Goal: Transaction & Acquisition: Purchase product/service

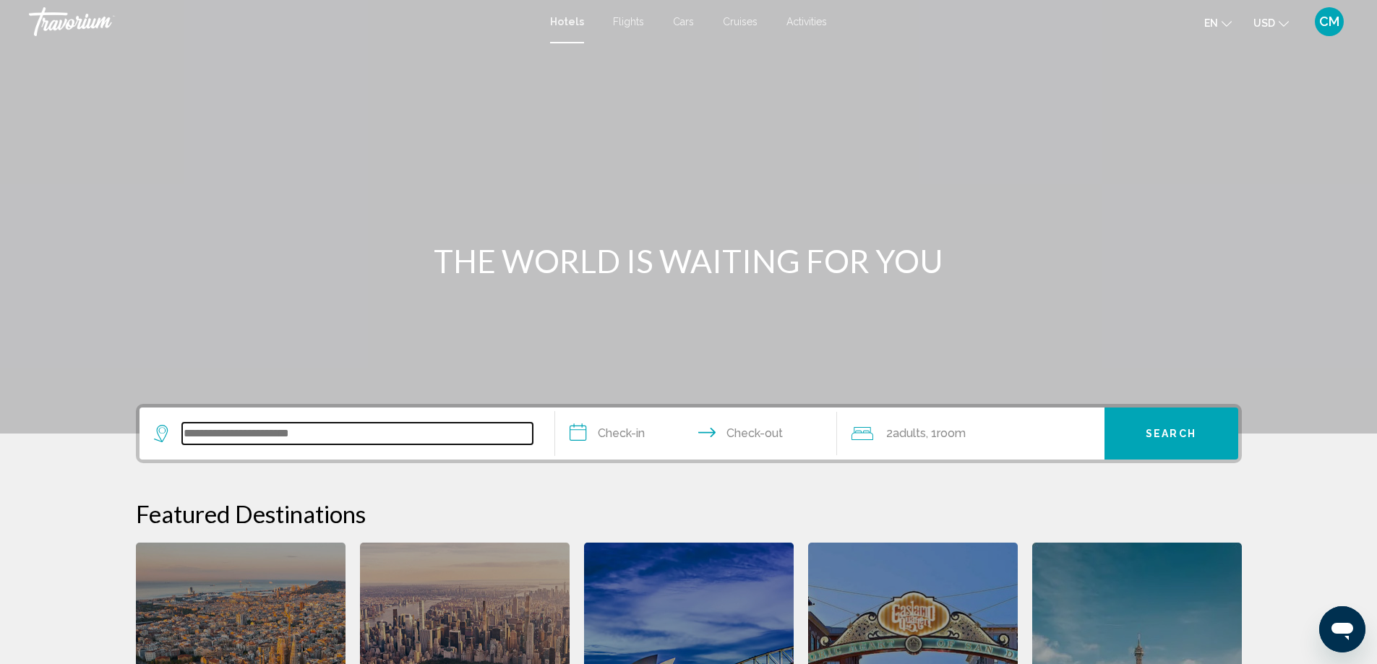
click at [262, 428] on input "Search widget" at bounding box center [357, 434] width 351 height 22
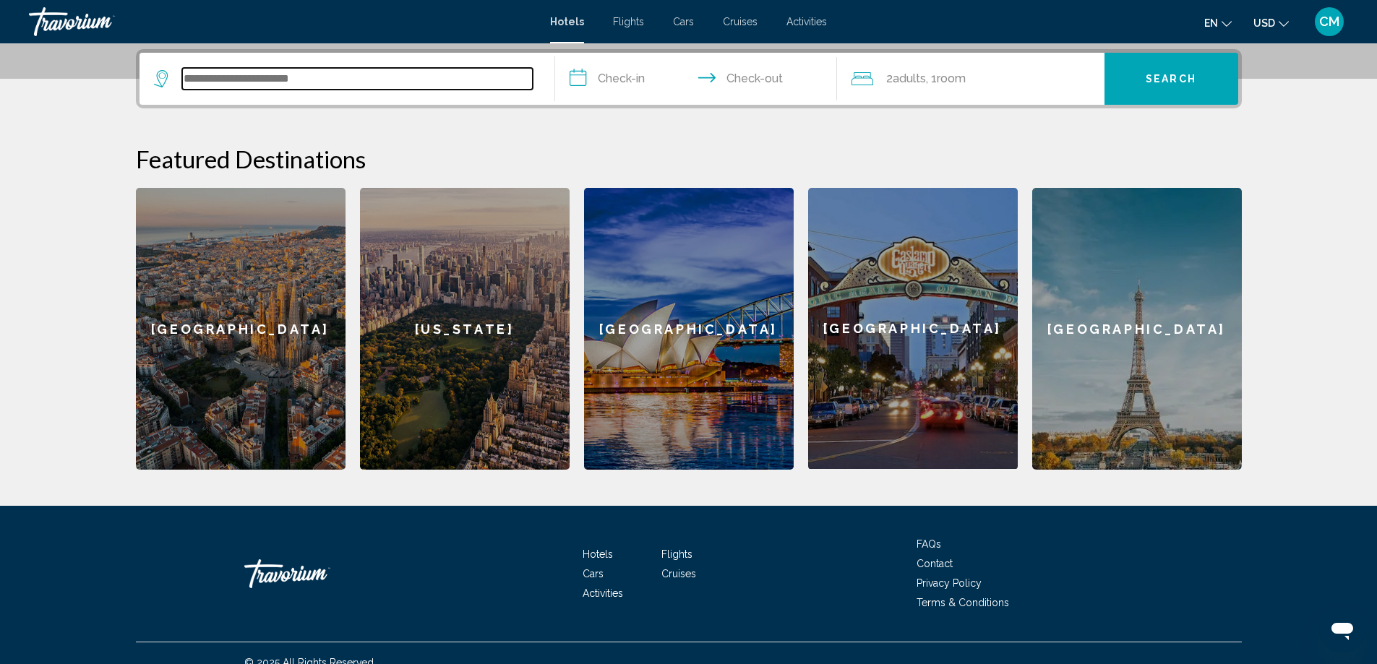
scroll to position [357, 0]
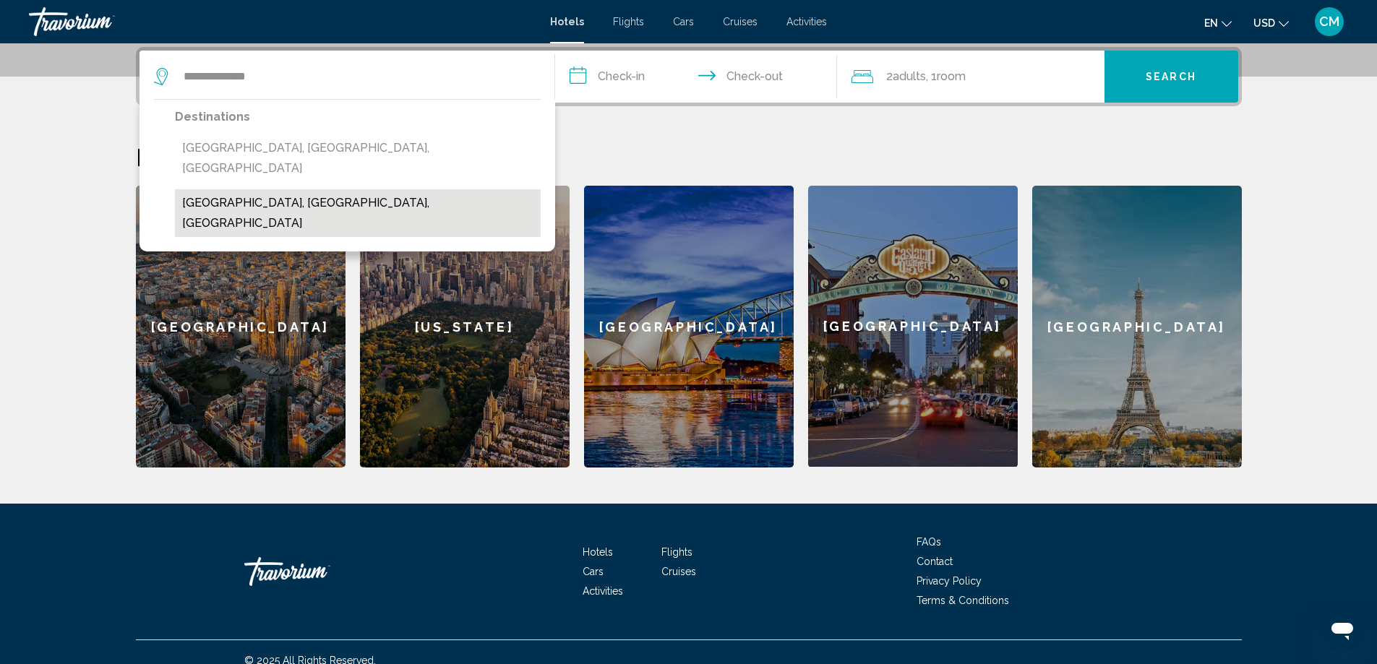
click at [254, 189] on button "[GEOGRAPHIC_DATA], [GEOGRAPHIC_DATA], [GEOGRAPHIC_DATA]" at bounding box center [358, 213] width 366 height 48
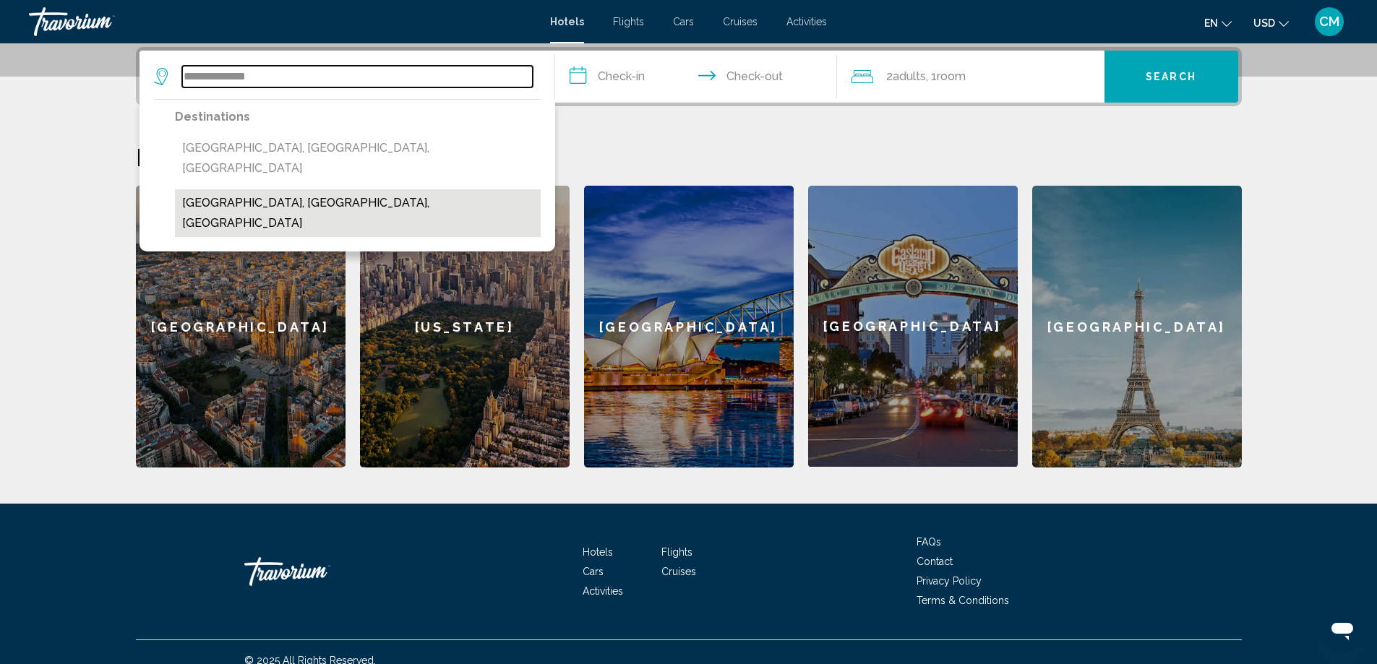
type input "**********"
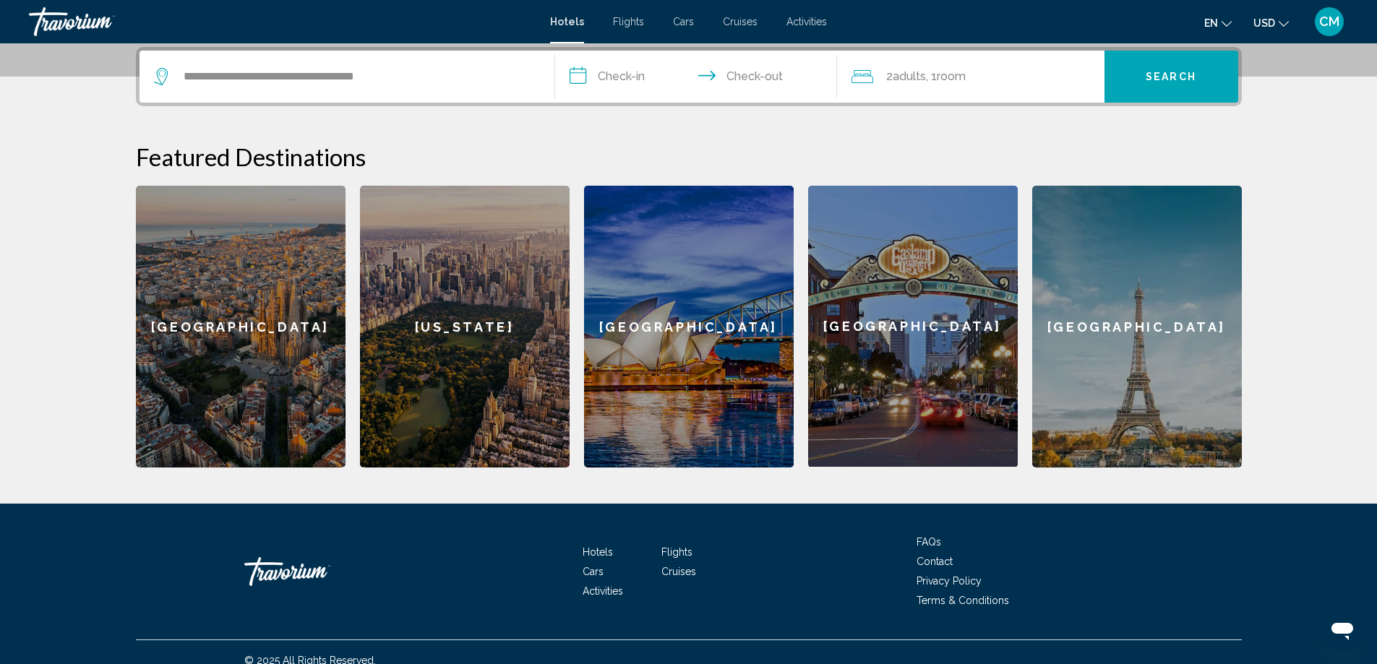
click at [644, 72] on input "**********" at bounding box center [699, 79] width 288 height 56
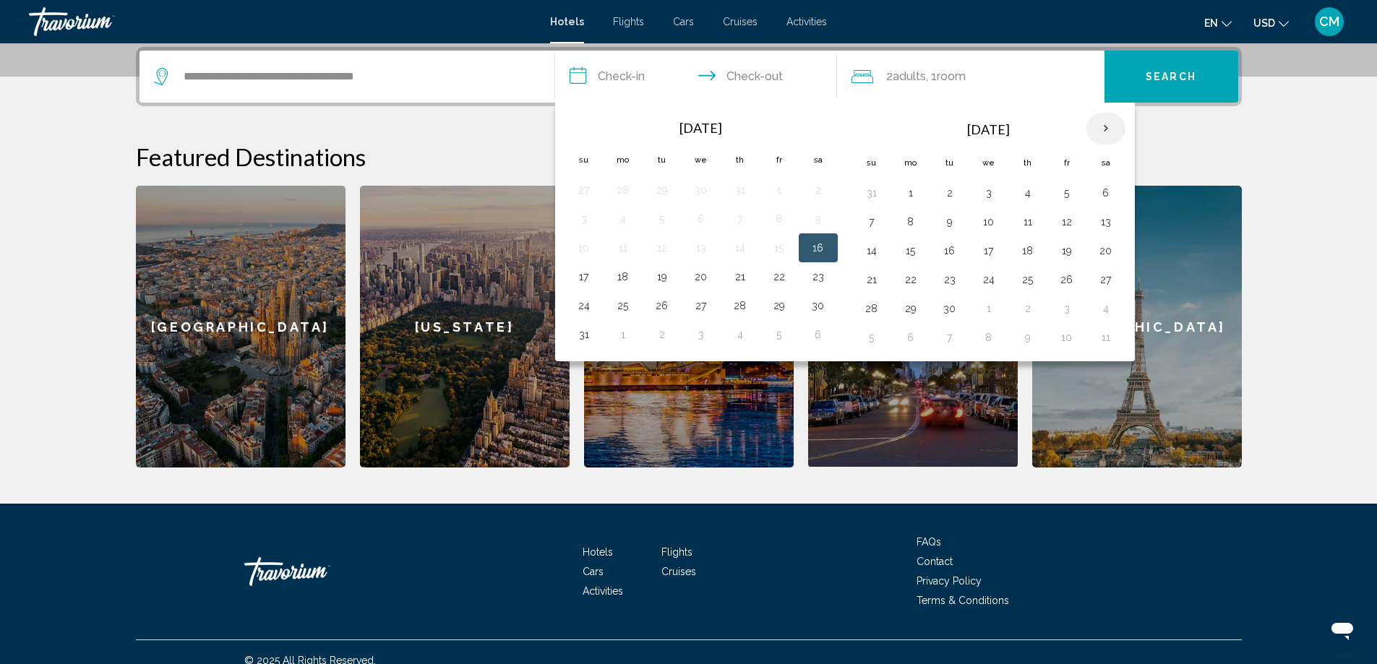
click at [1106, 126] on th "Next month" at bounding box center [1105, 129] width 39 height 32
click at [1066, 272] on button "21" at bounding box center [1066, 280] width 23 height 20
click at [958, 304] on button "25" at bounding box center [949, 309] width 23 height 20
type input "**********"
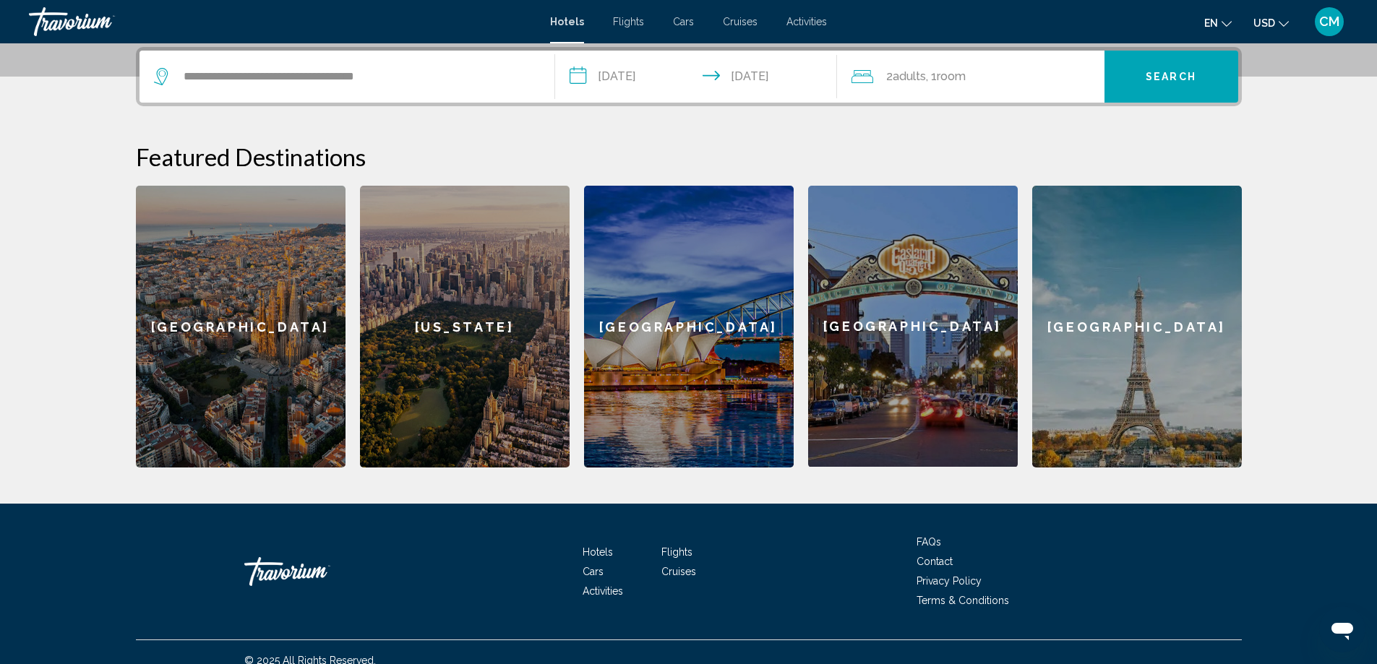
click at [1171, 74] on span "Search" at bounding box center [1171, 78] width 51 height 12
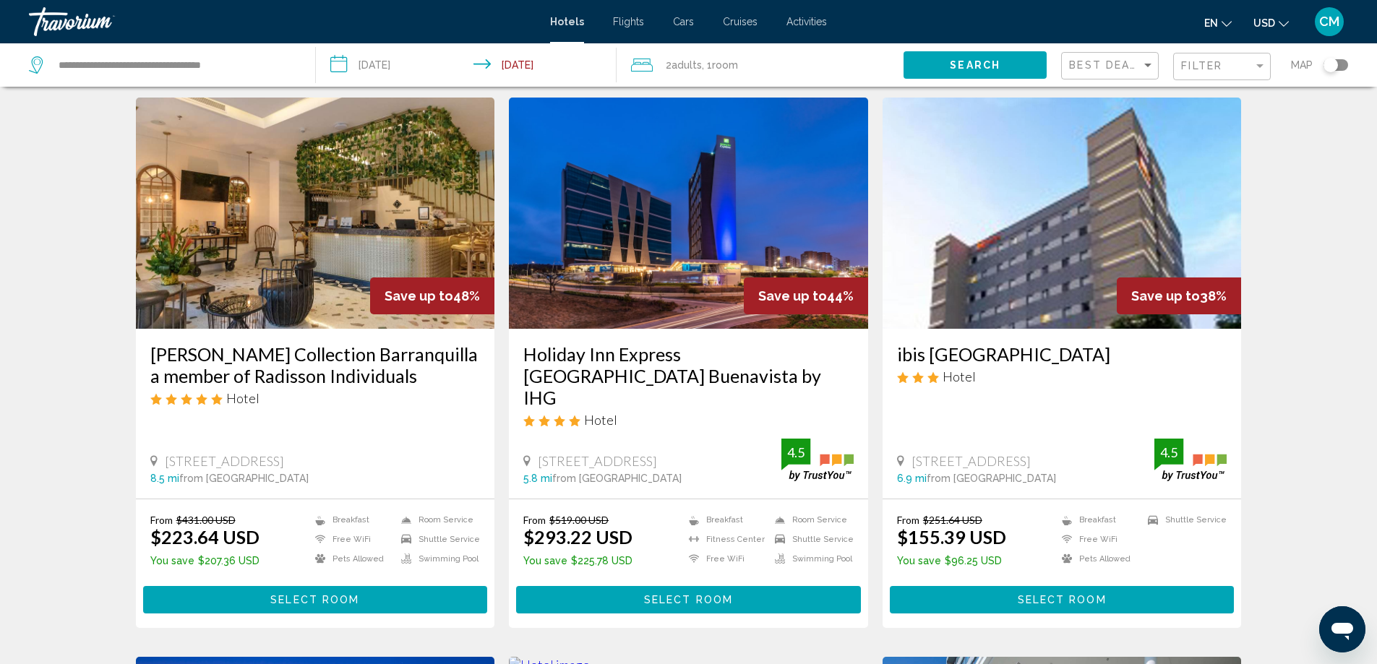
scroll to position [72, 0]
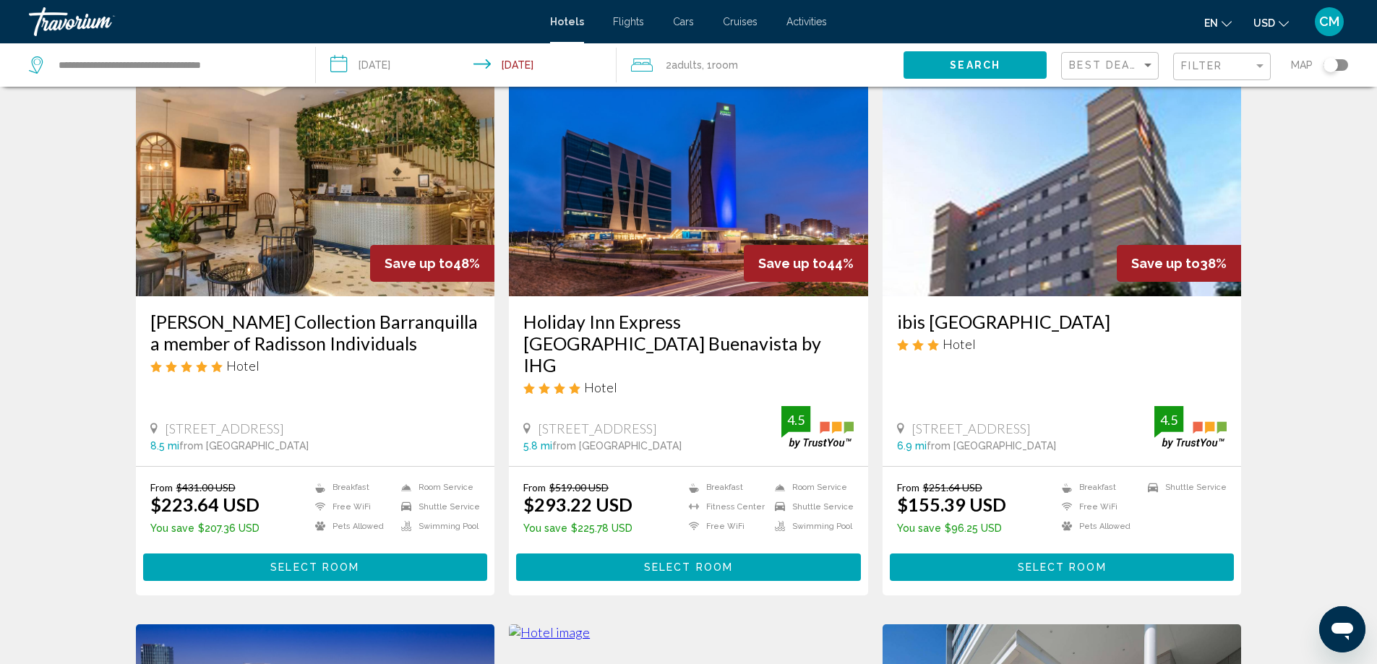
click at [1049, 562] on span "Select Room" at bounding box center [1062, 568] width 89 height 12
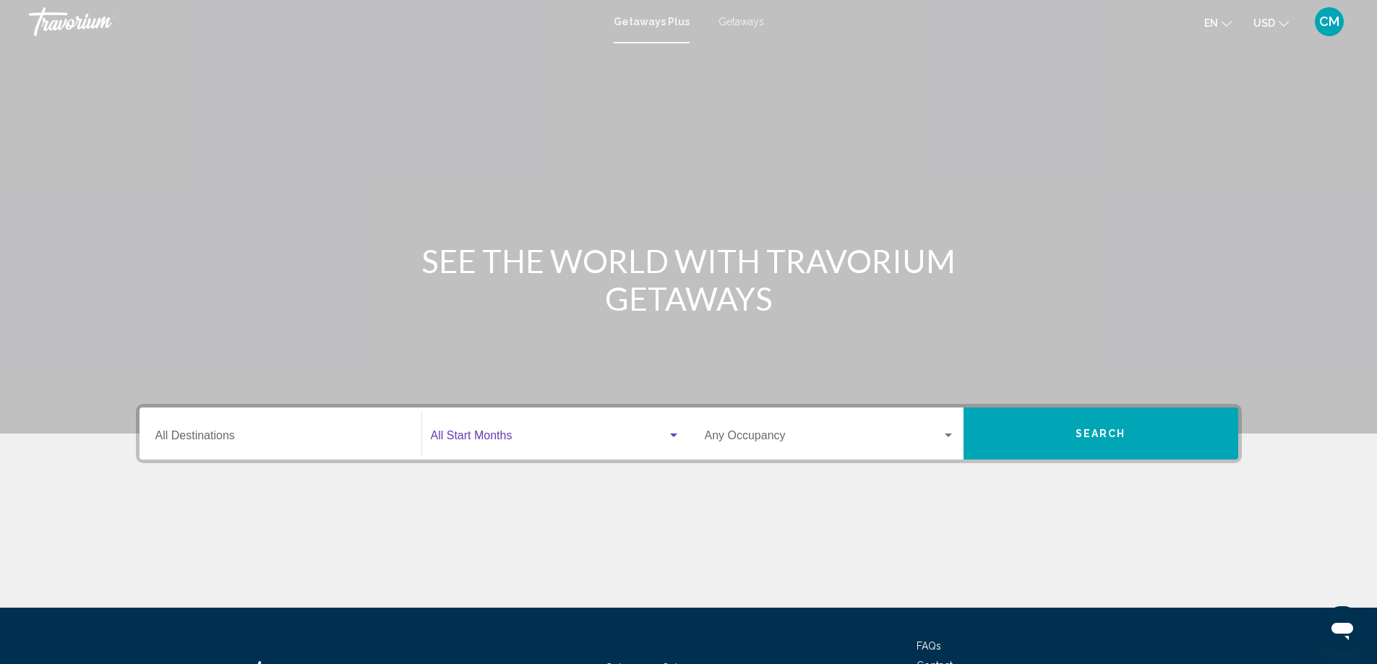
click at [466, 442] on span "Search widget" at bounding box center [549, 438] width 236 height 13
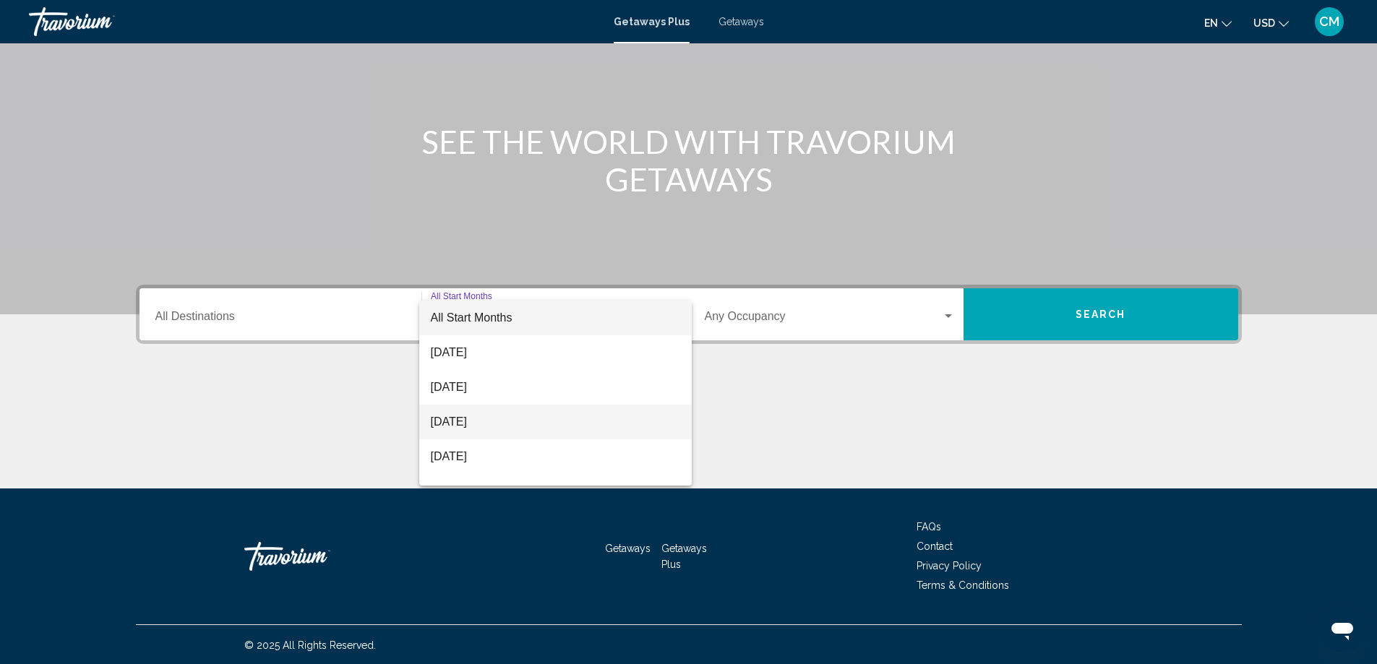
scroll to position [121, 0]
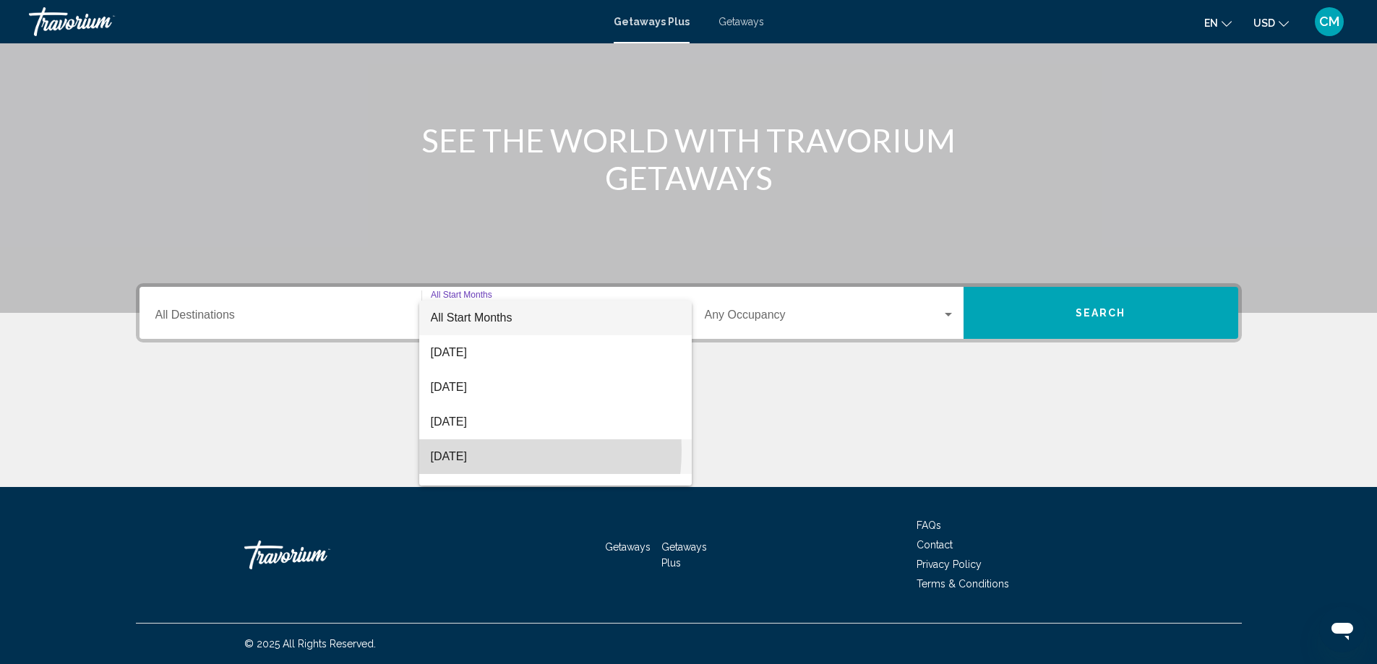
drag, startPoint x: 468, startPoint y: 450, endPoint x: 408, endPoint y: 431, distance: 62.2
click at [468, 452] on span "November 2025" at bounding box center [555, 456] width 249 height 35
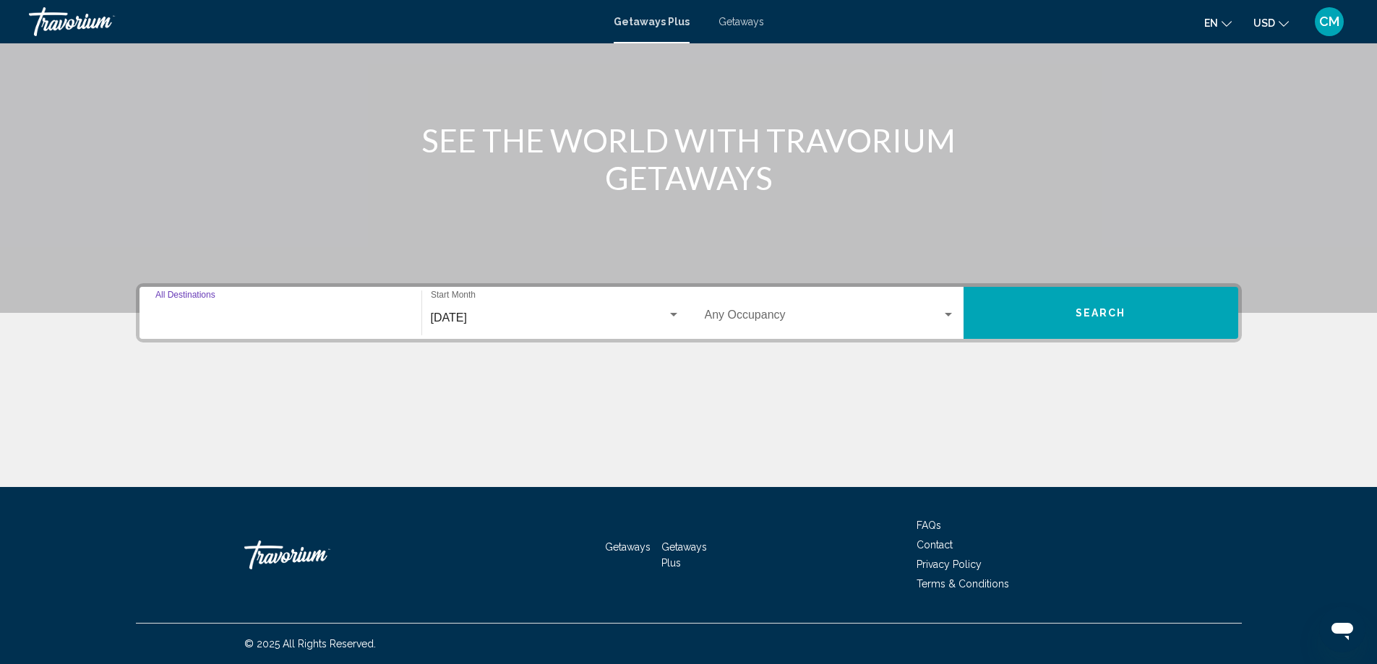
click at [334, 319] on input "Destination All Destinations" at bounding box center [280, 318] width 250 height 13
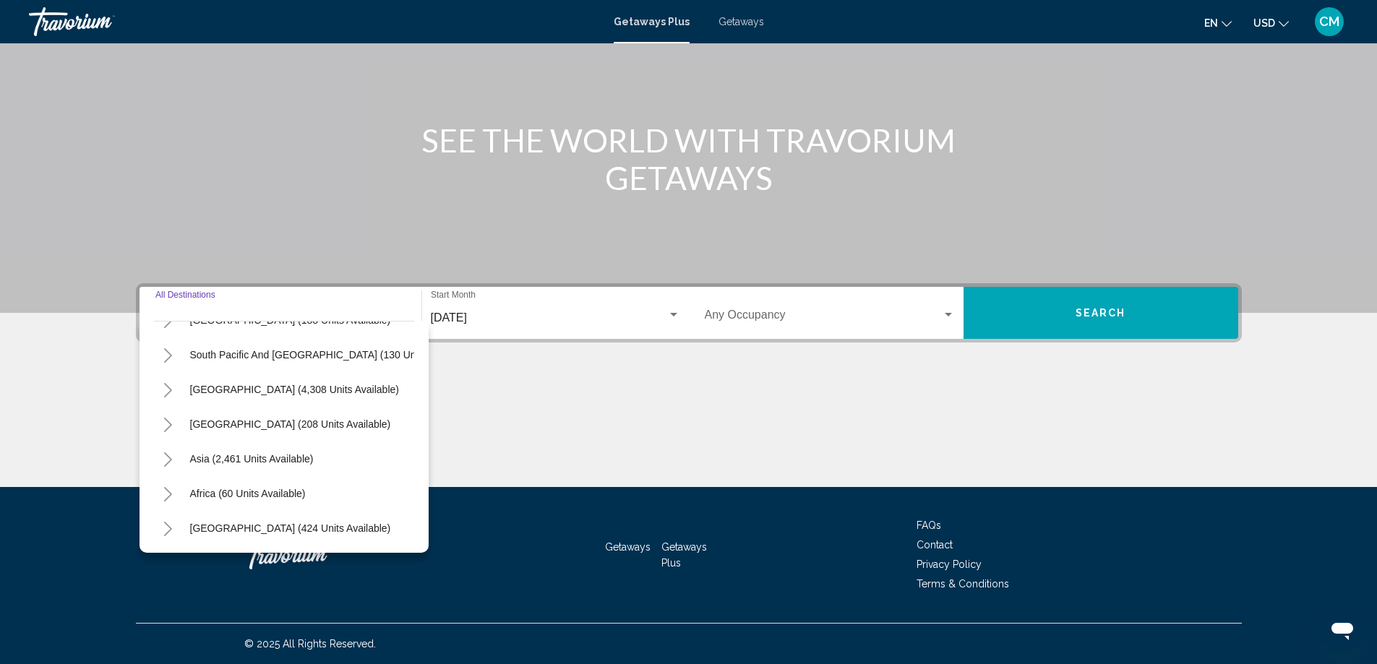
scroll to position [245, 0]
click at [260, 373] on button "South America (4,308 units available)" at bounding box center [294, 389] width 223 height 33
type input "**********"
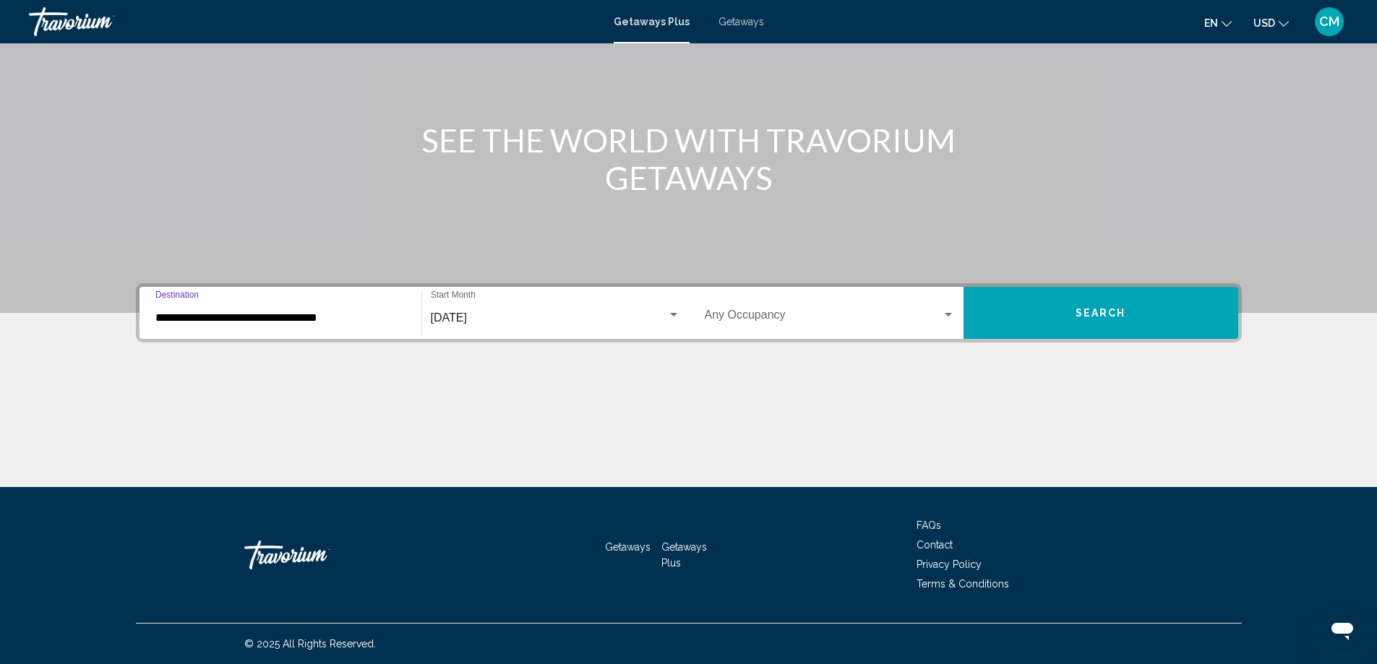
click at [763, 312] on span "Search widget" at bounding box center [823, 318] width 237 height 13
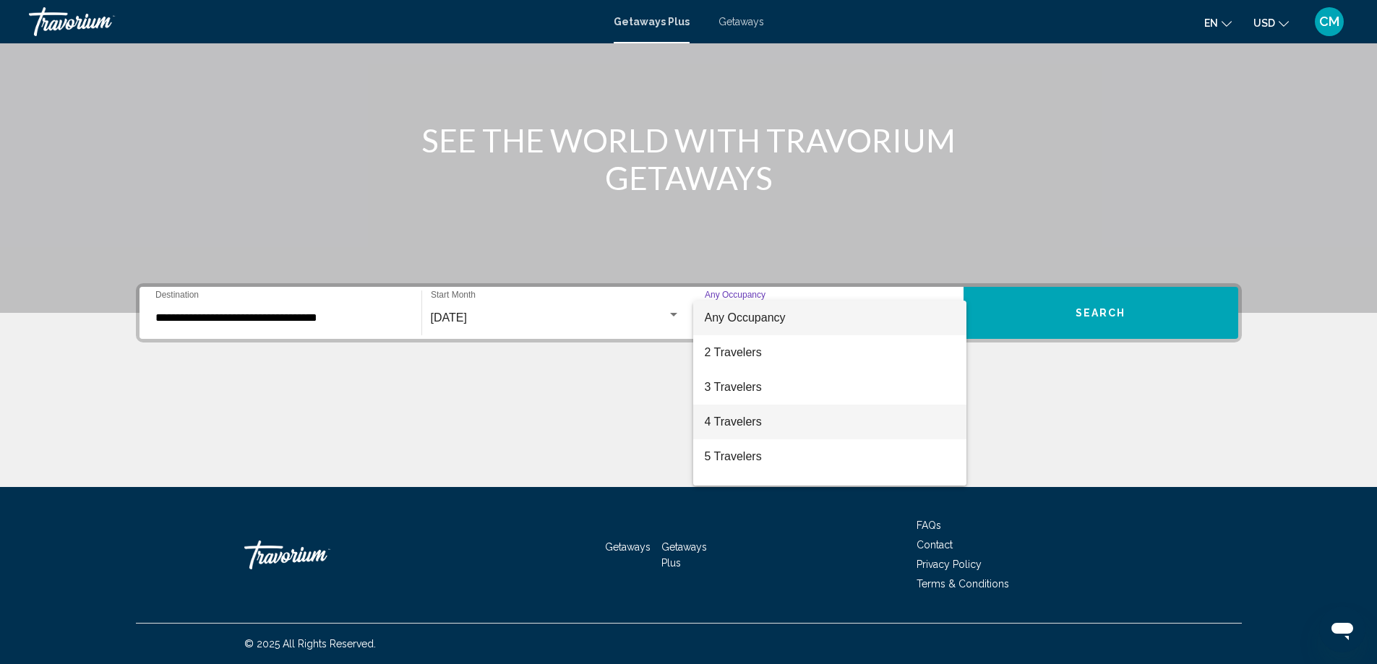
click at [760, 413] on span "4 Travelers" at bounding box center [830, 422] width 250 height 35
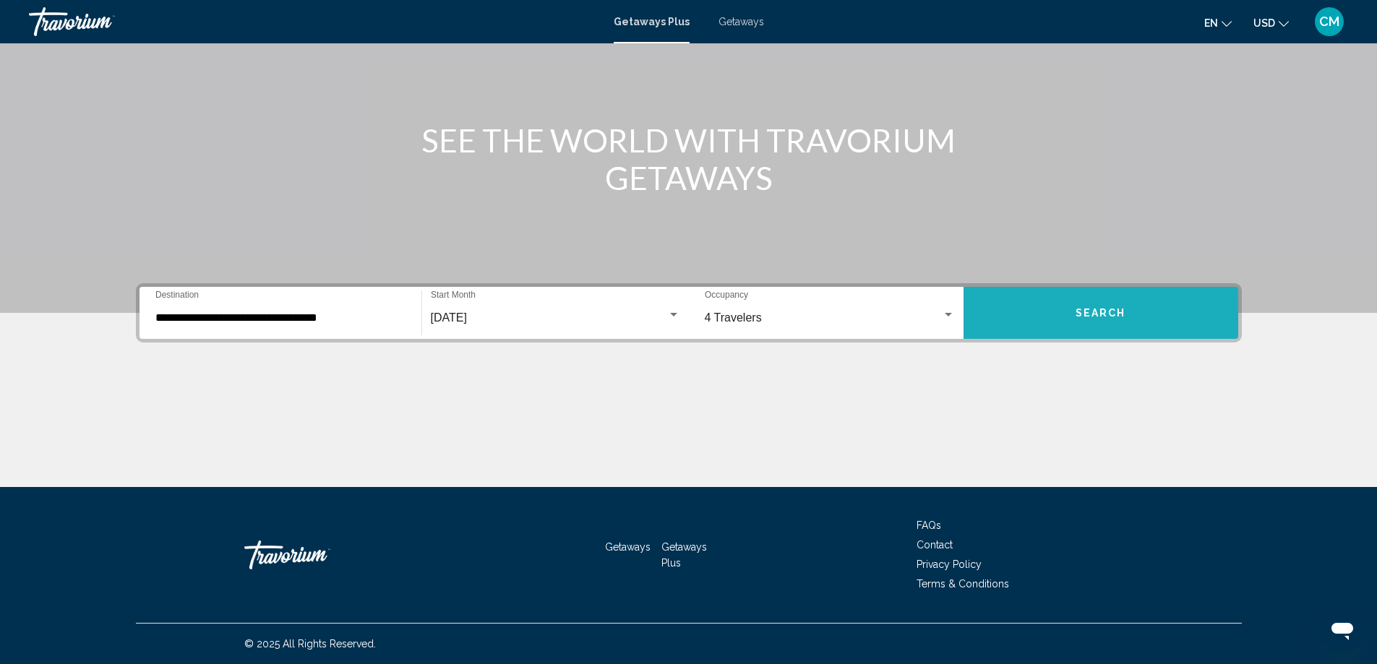
click at [1077, 310] on span "Search" at bounding box center [1100, 314] width 51 height 12
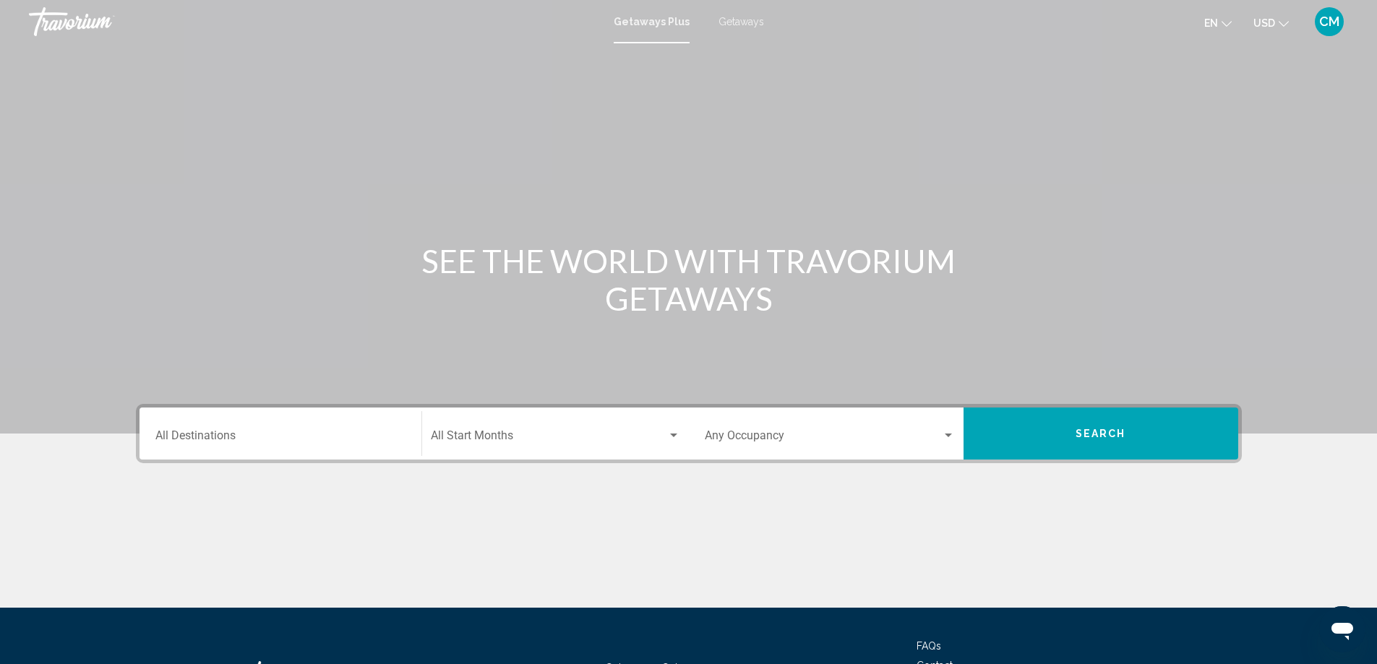
click at [244, 445] on div "Destination All Destinations" at bounding box center [280, 434] width 250 height 46
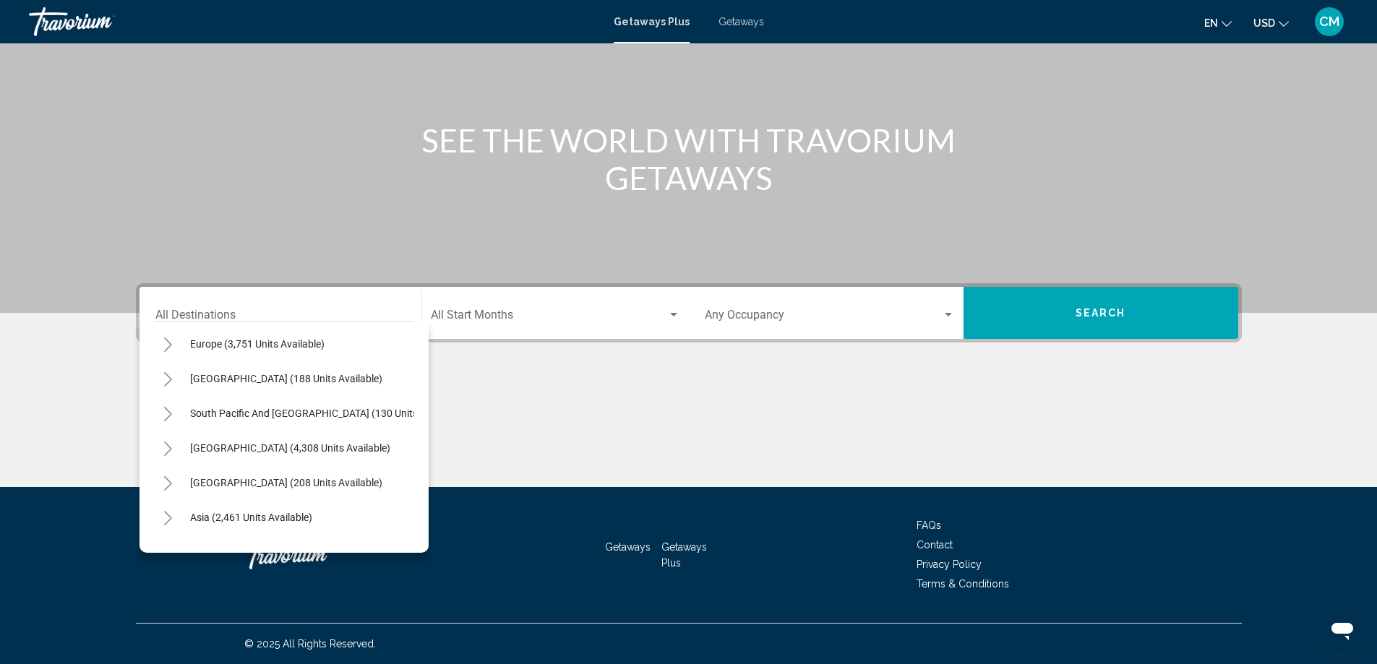
scroll to position [174, 0]
click at [265, 447] on span "South America (4,308 units available)" at bounding box center [290, 450] width 200 height 12
type input "**********"
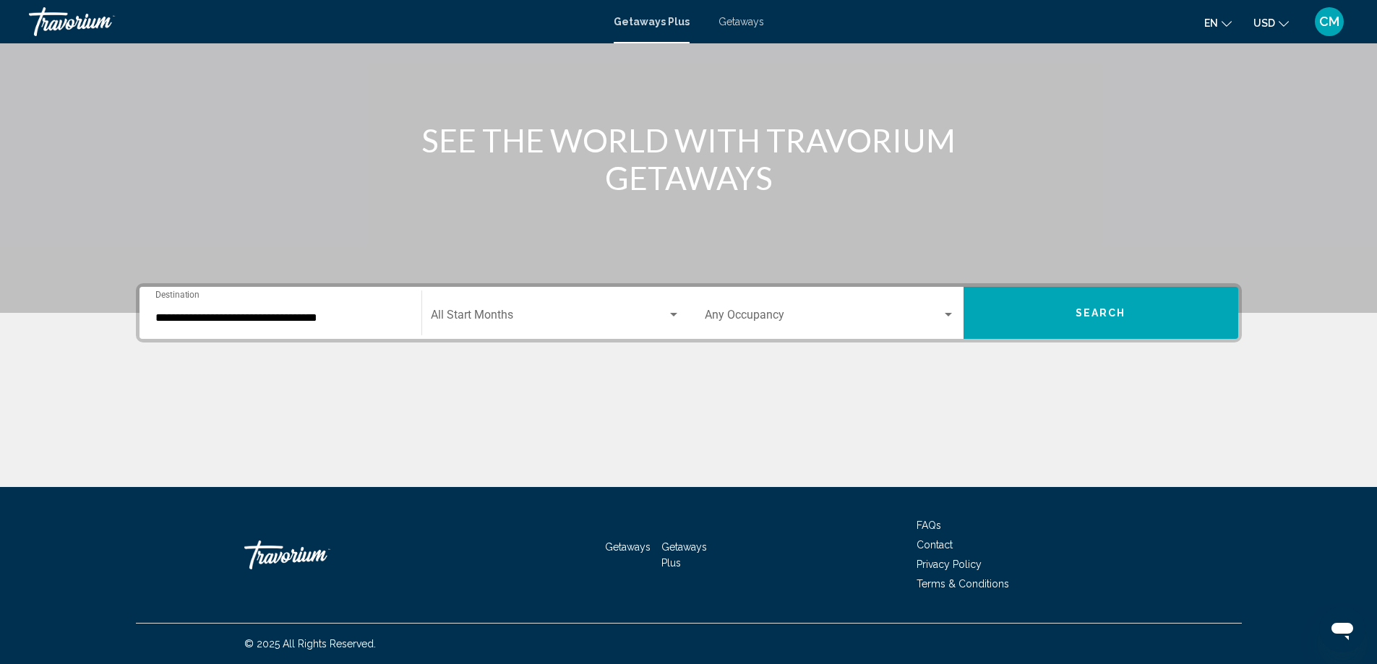
click at [513, 306] on div "Start Month All Start Months" at bounding box center [555, 314] width 249 height 46
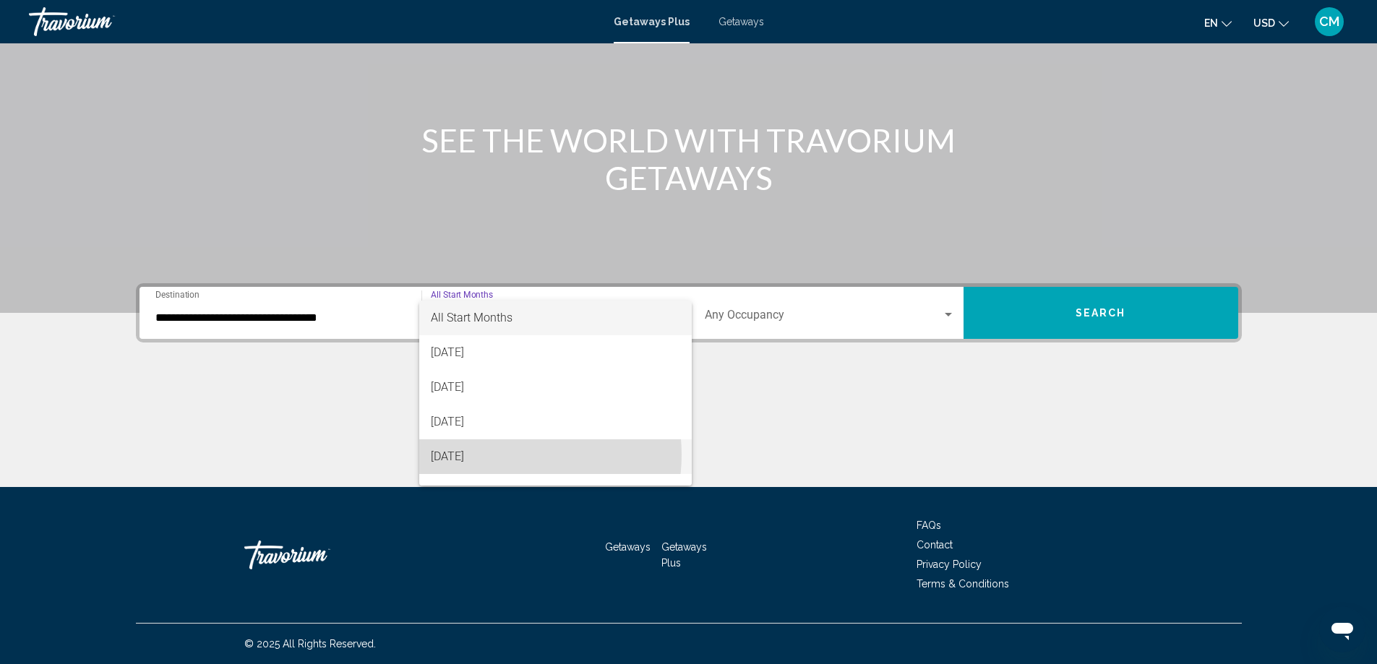
drag, startPoint x: 508, startPoint y: 455, endPoint x: 525, endPoint y: 450, distance: 18.1
click at [507, 455] on span "November 2025" at bounding box center [555, 456] width 249 height 35
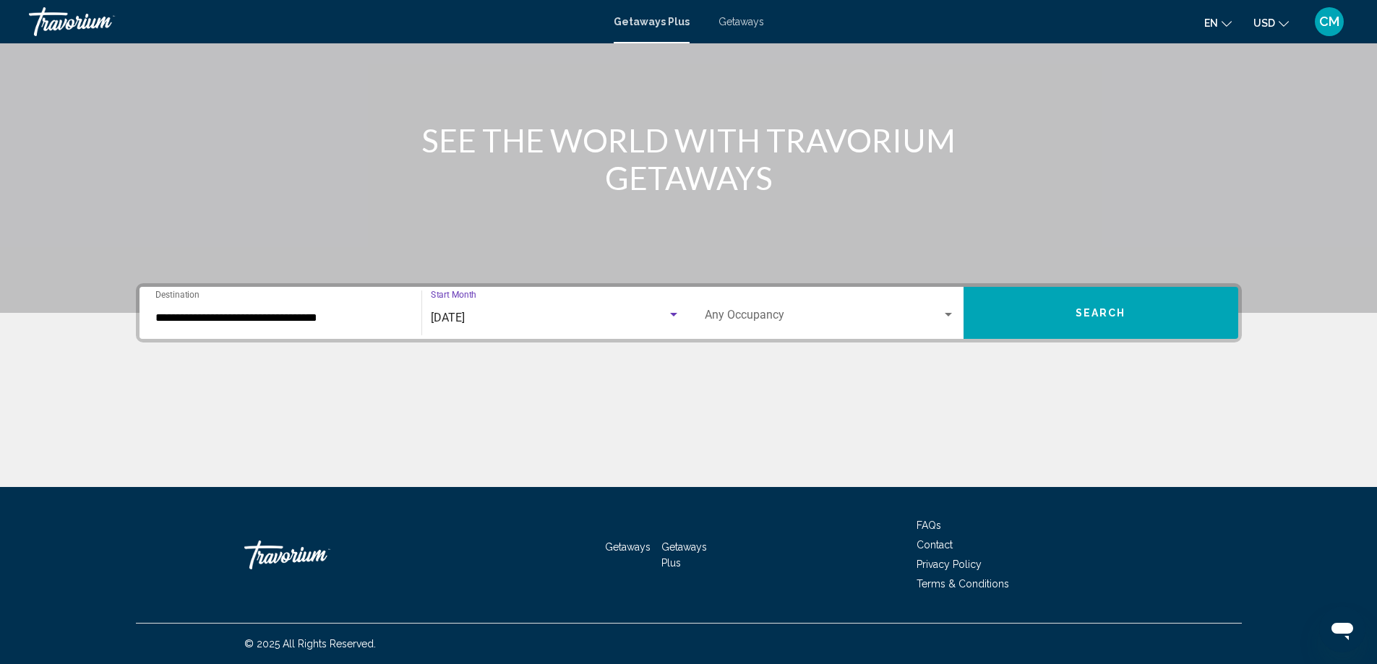
click at [1107, 318] on span "Search" at bounding box center [1100, 314] width 51 height 12
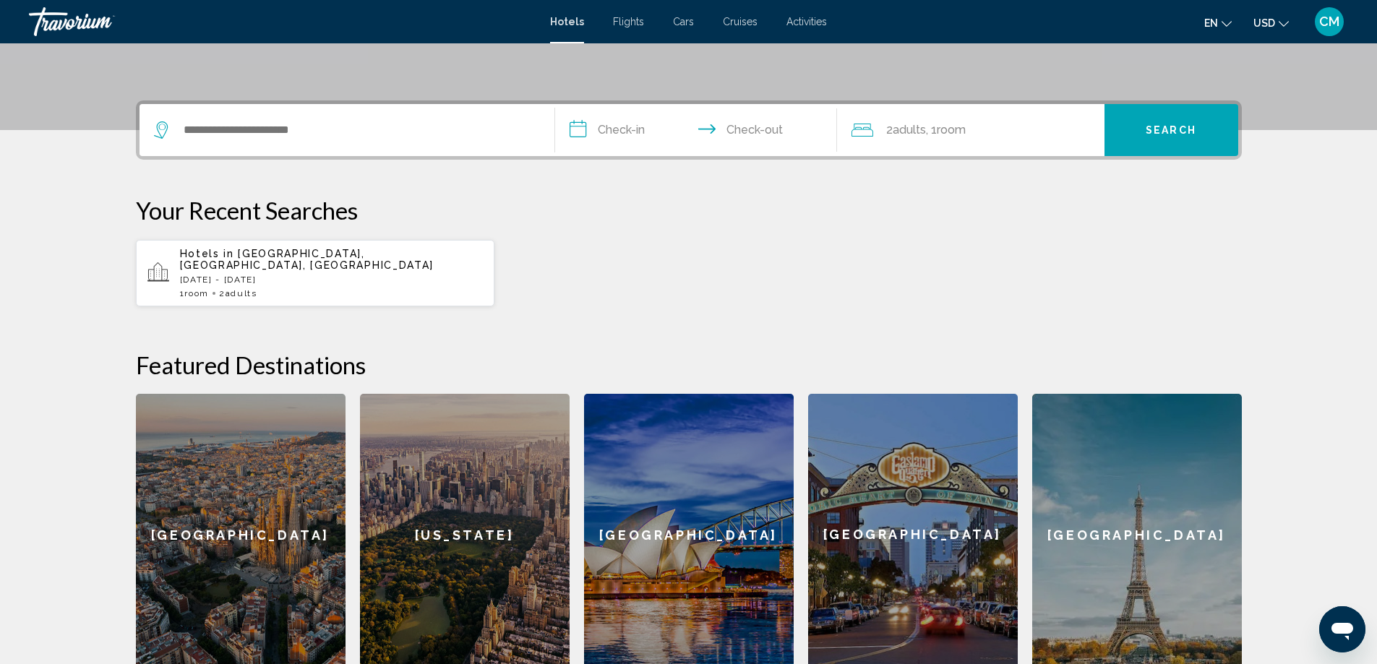
scroll to position [289, 0]
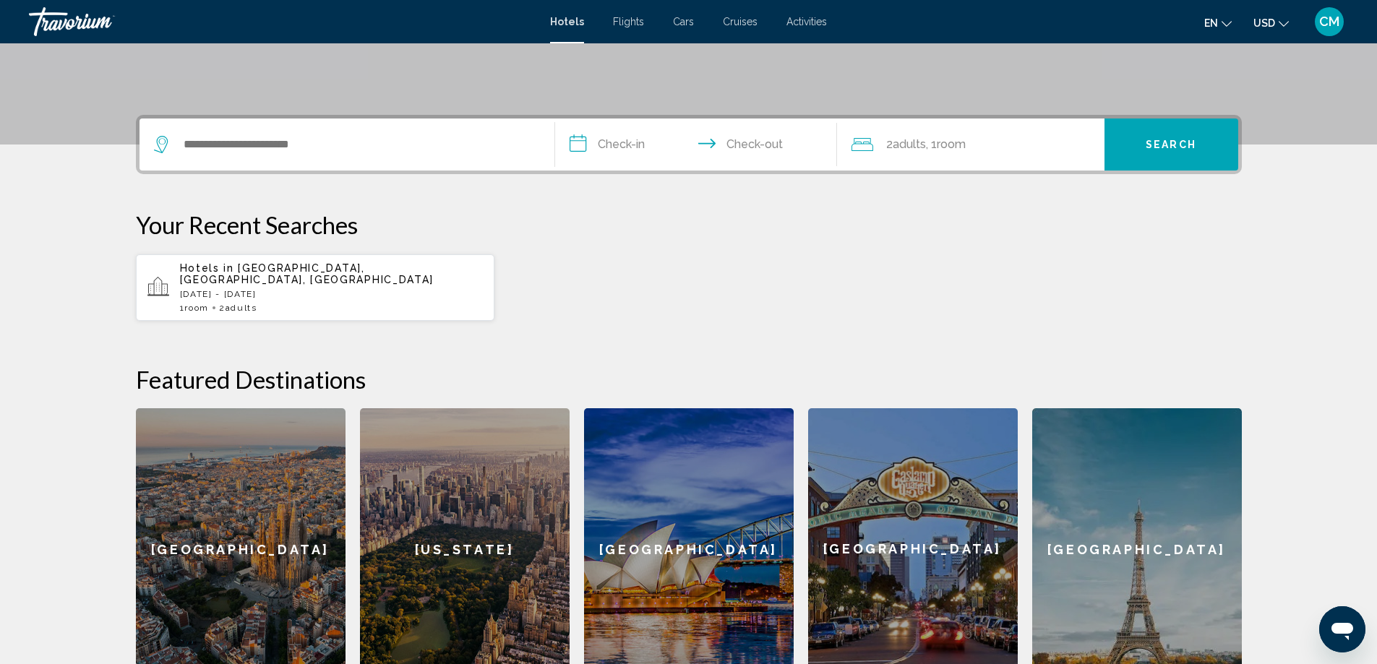
click at [276, 272] on span "[GEOGRAPHIC_DATA], [GEOGRAPHIC_DATA], [GEOGRAPHIC_DATA]" at bounding box center [307, 273] width 254 height 23
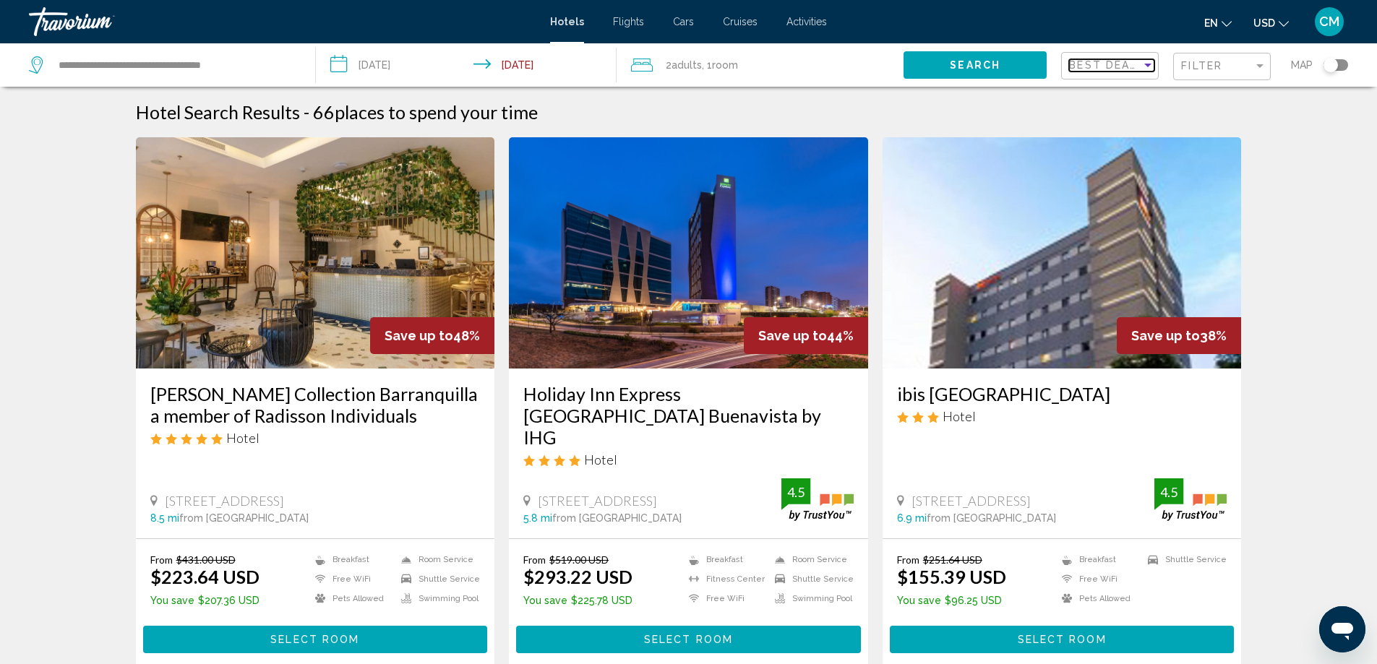
click at [1134, 63] on span "Best Deals" at bounding box center [1107, 65] width 76 height 12
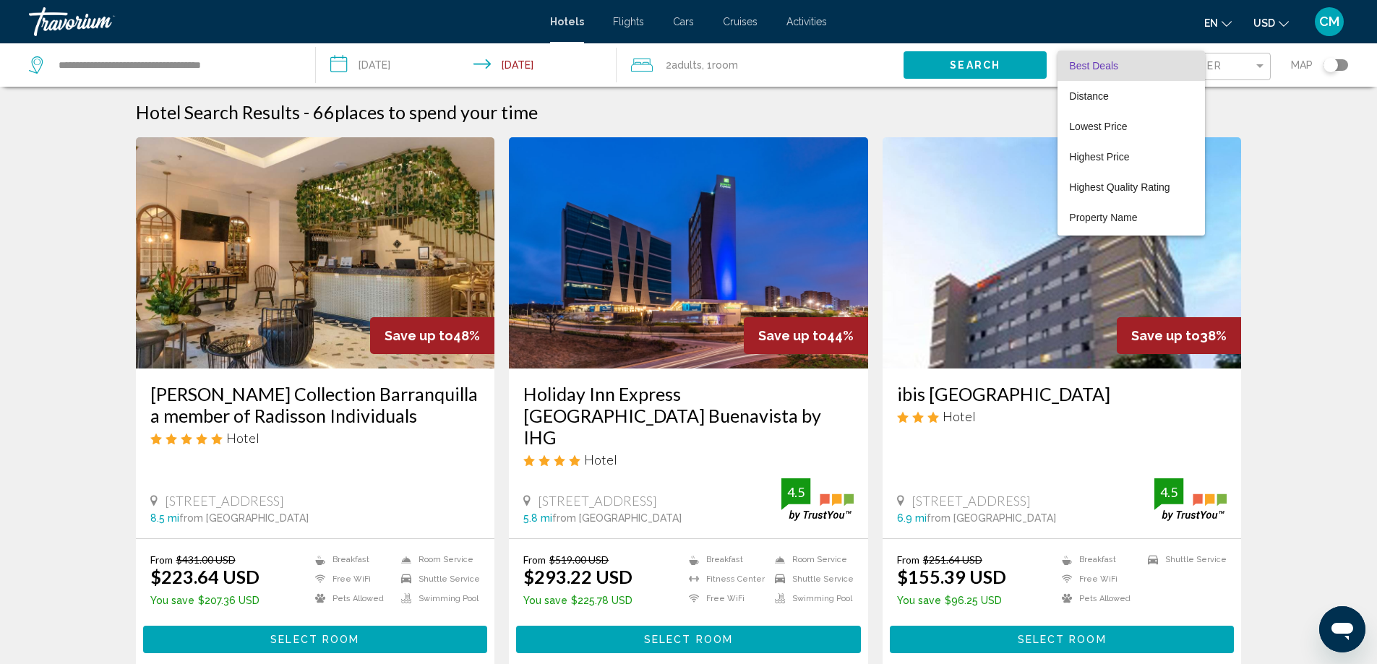
click at [693, 21] on div at bounding box center [688, 332] width 1377 height 664
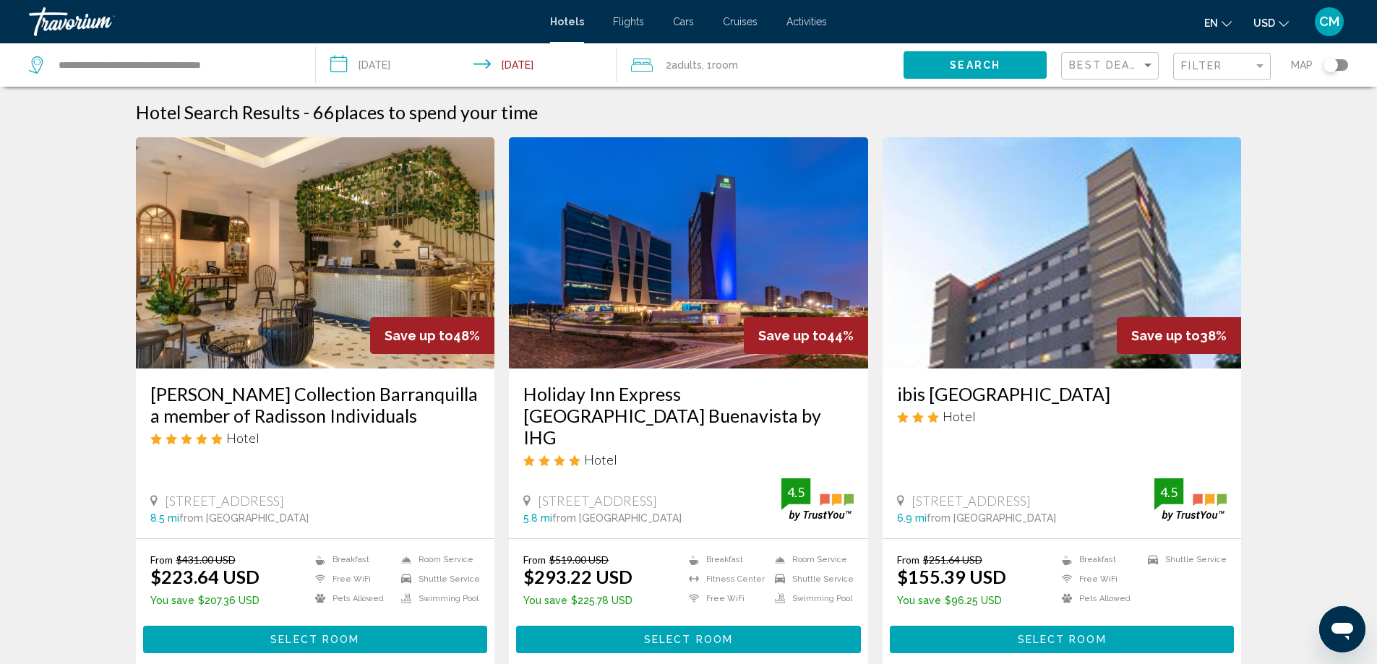
click at [617, 17] on span "Flights" at bounding box center [628, 22] width 31 height 12
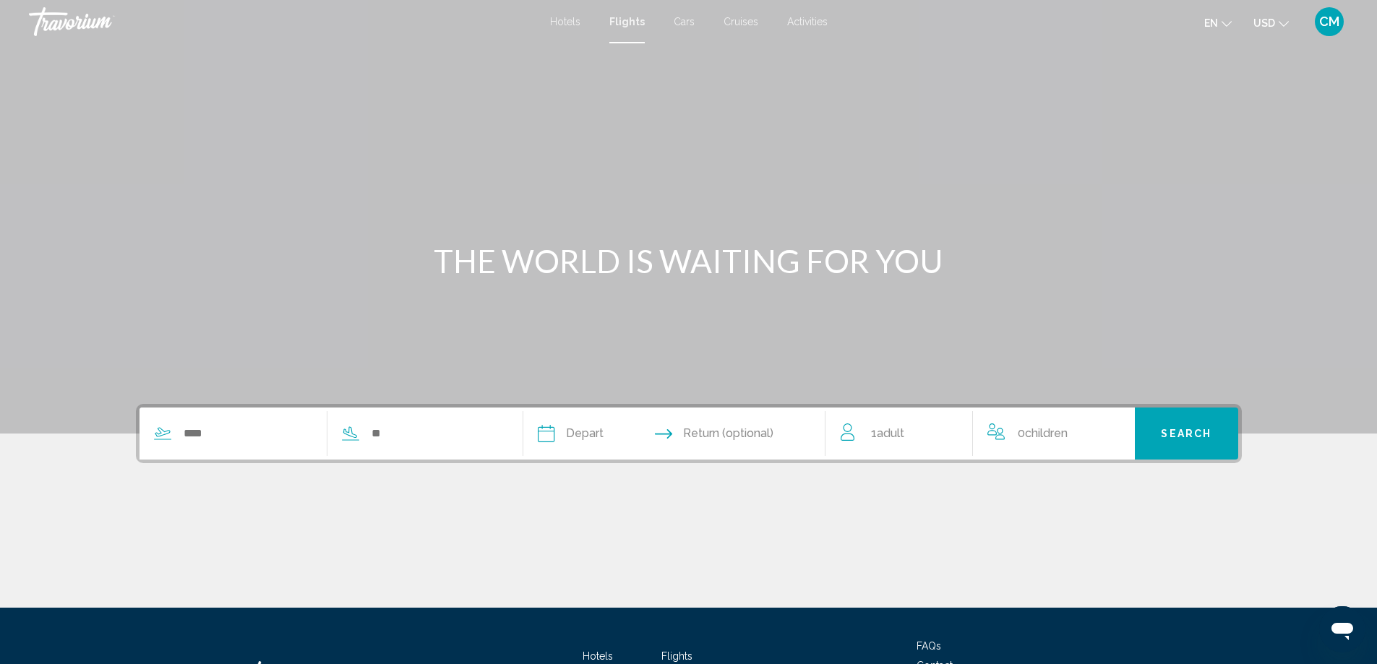
click at [256, 448] on div "Search widget" at bounding box center [319, 434] width 361 height 52
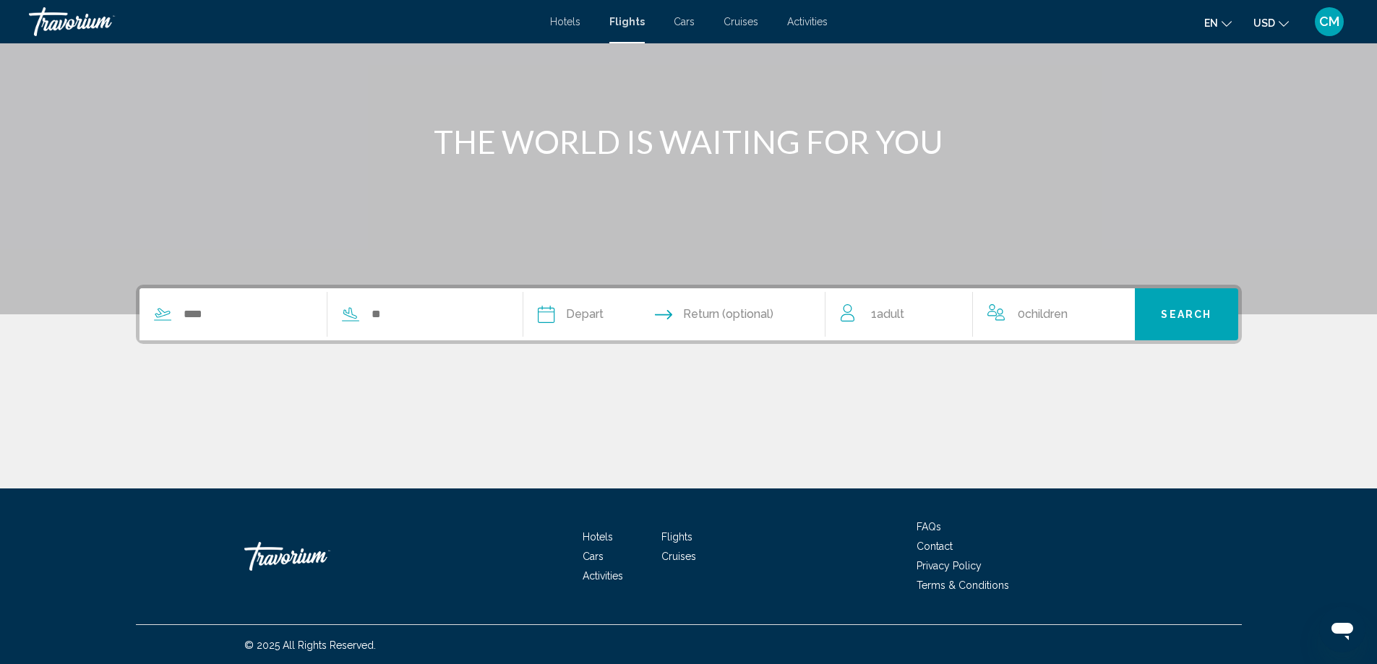
scroll to position [121, 0]
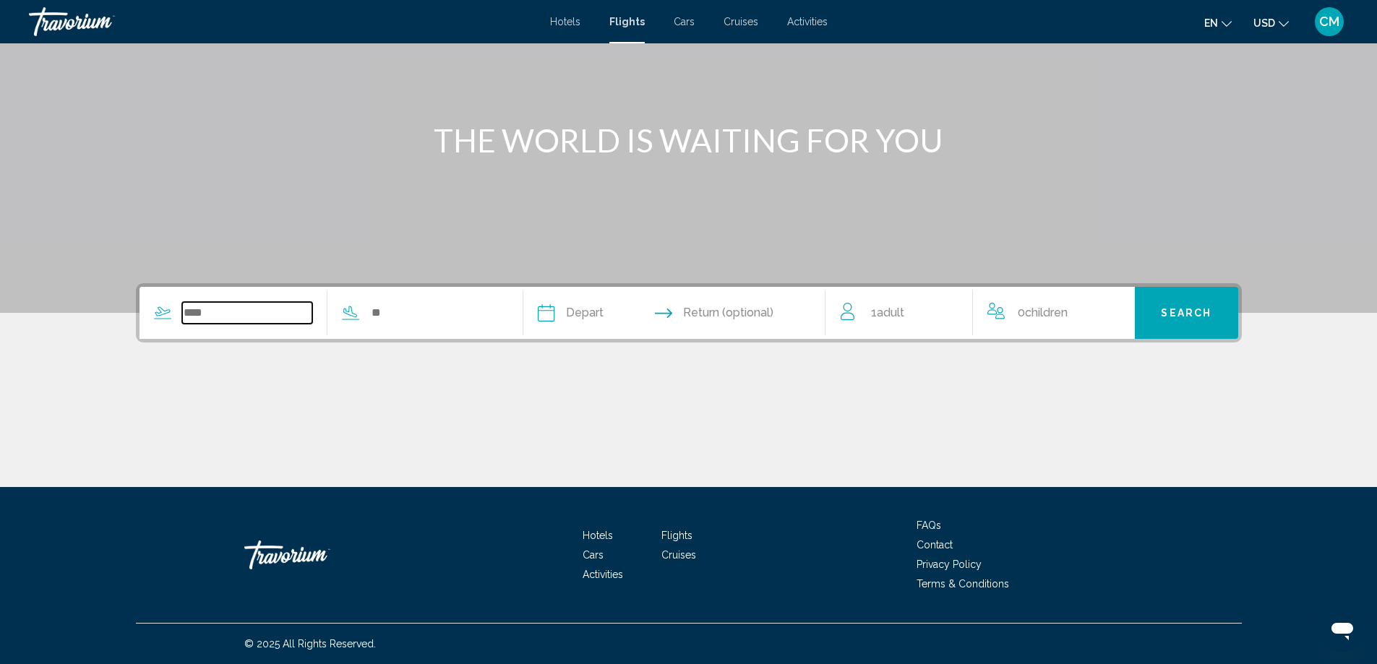
click at [262, 317] on input "Search widget" at bounding box center [247, 313] width 131 height 22
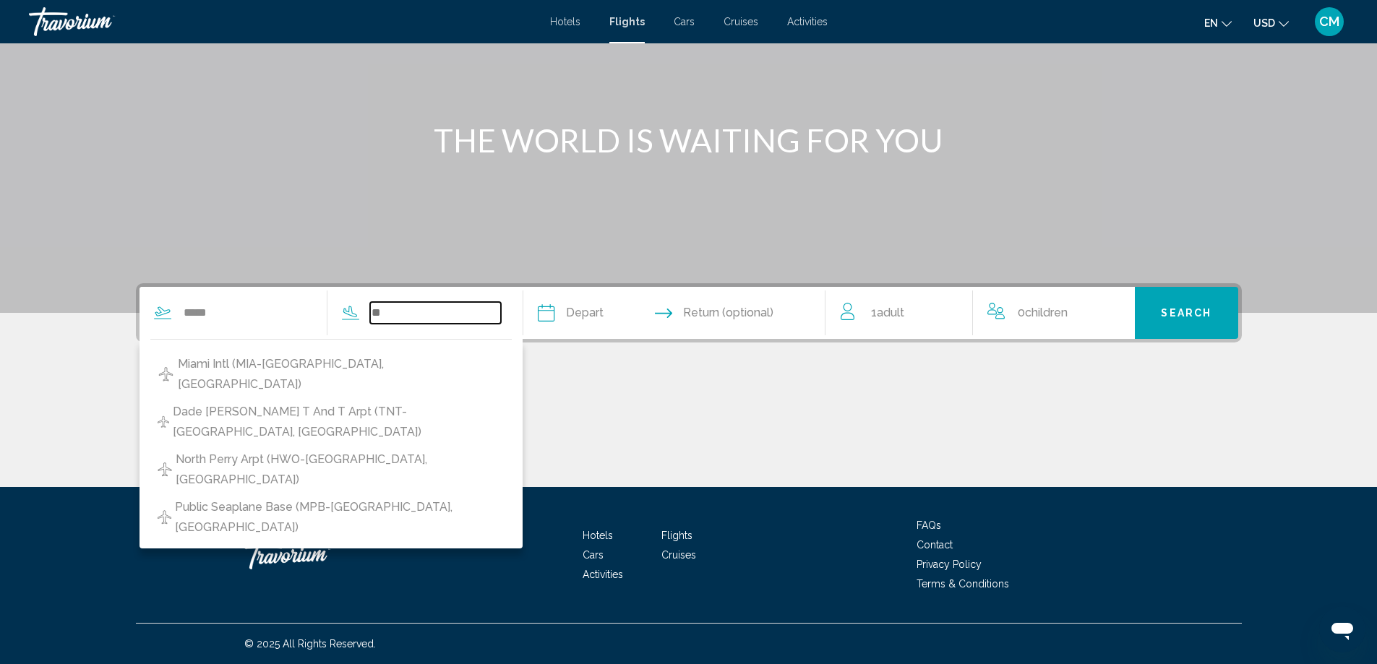
click at [411, 312] on input "Search widget" at bounding box center [435, 313] width 131 height 22
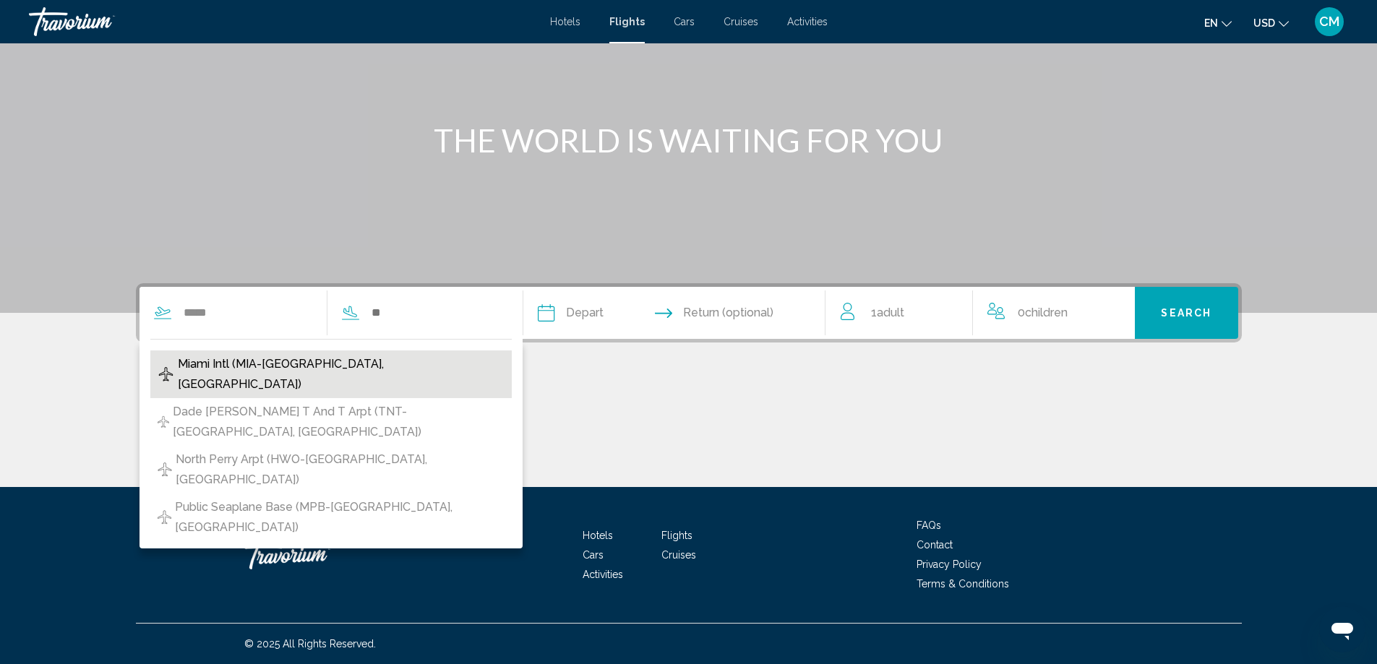
drag, startPoint x: 317, startPoint y: 358, endPoint x: 322, endPoint y: 344, distance: 14.4
click at [317, 357] on span "Miami Intl (MIA-Miami, United States of America)" at bounding box center [341, 374] width 327 height 40
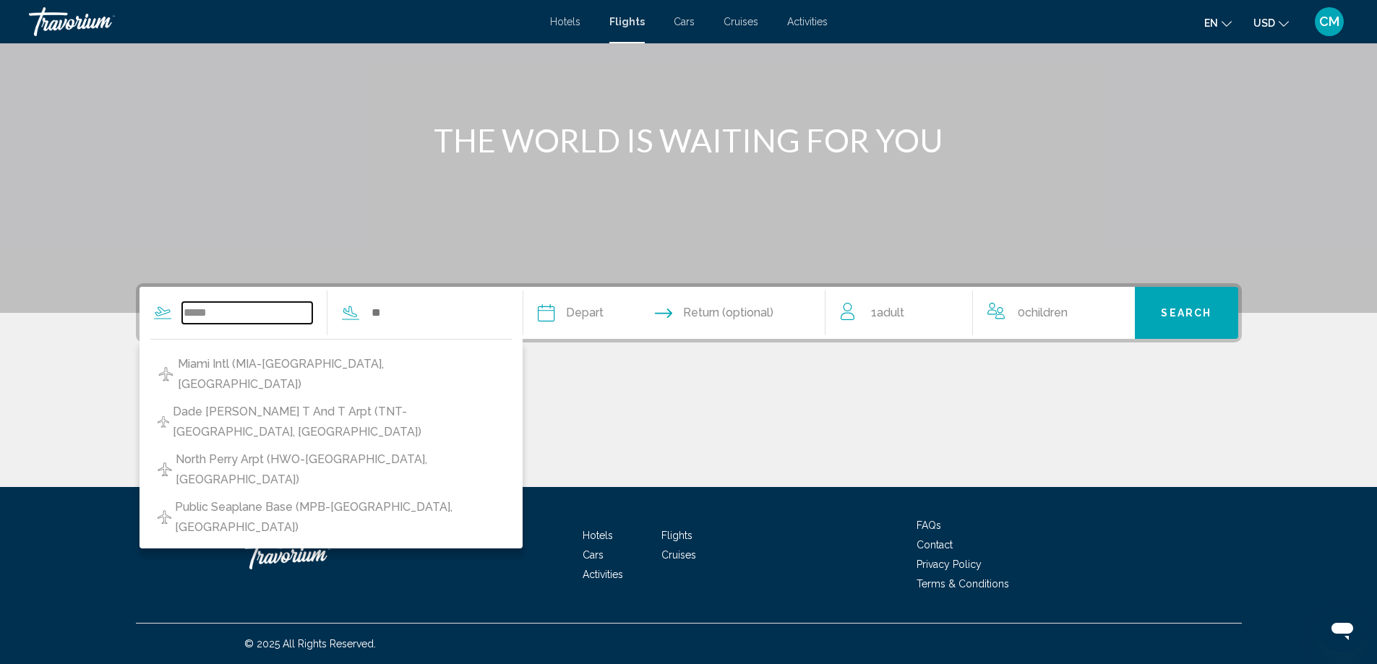
type input "**********"
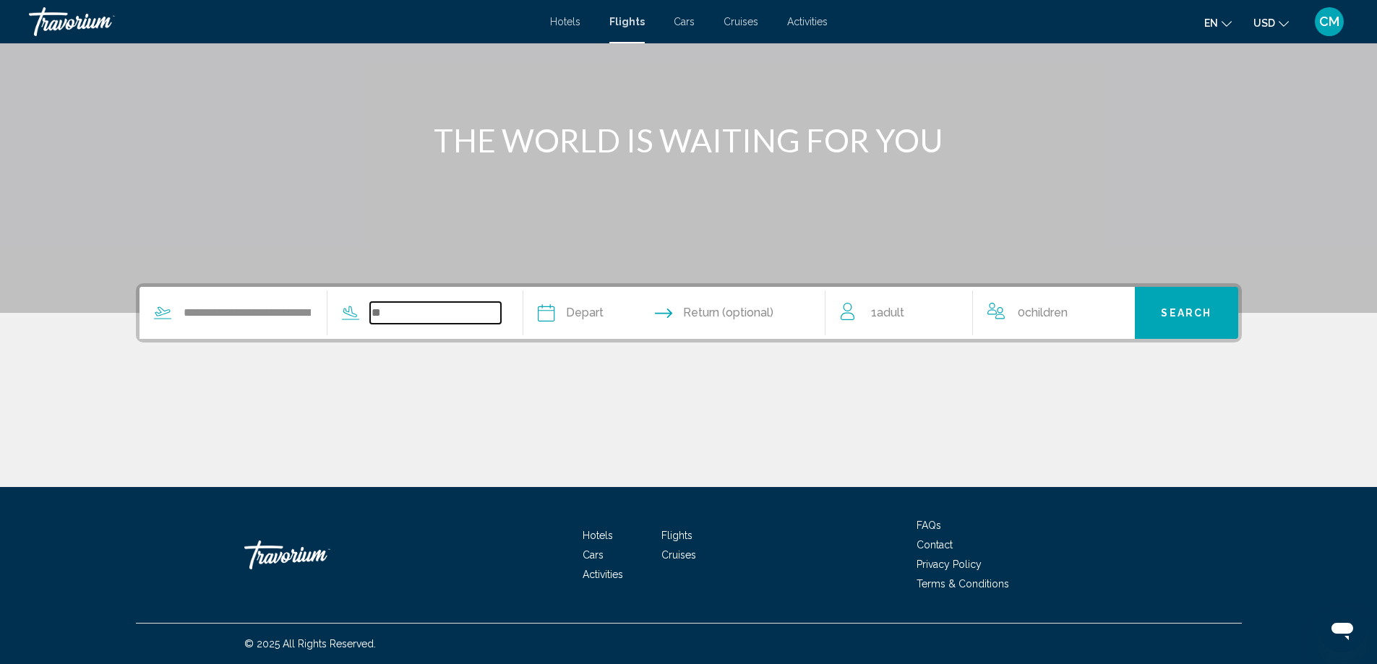
click at [385, 314] on input "Search widget" at bounding box center [435, 313] width 131 height 22
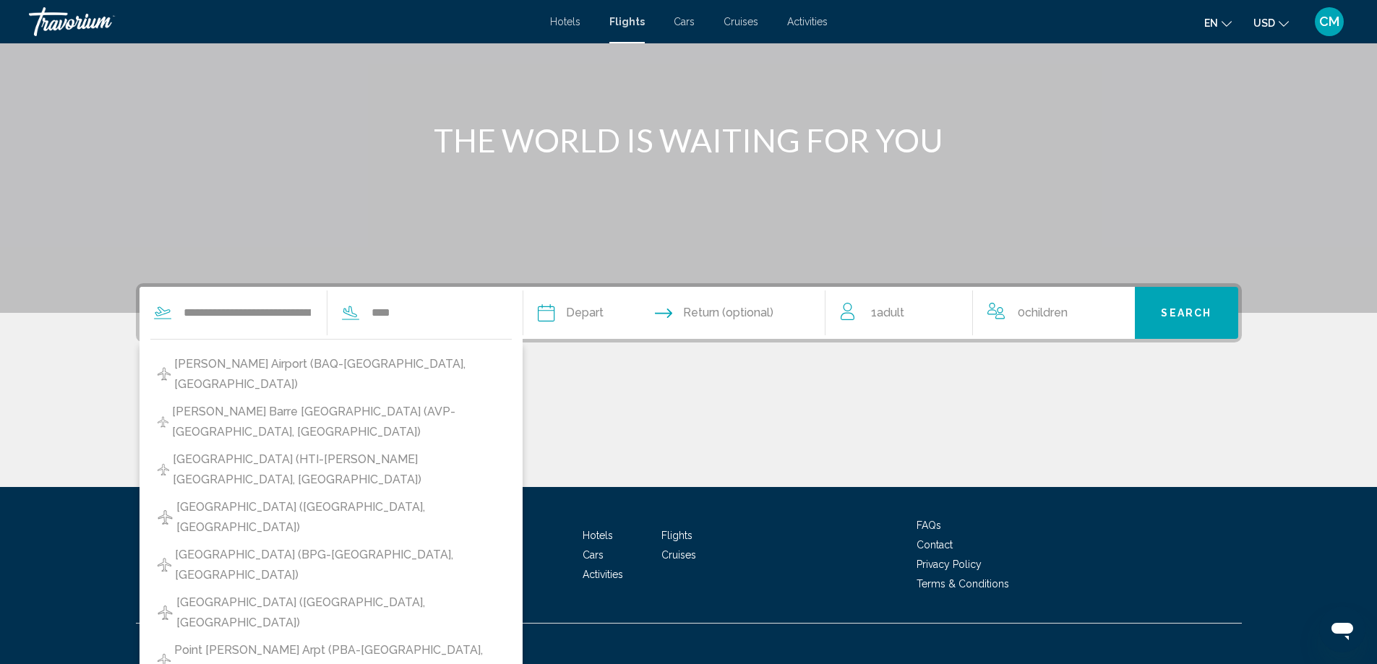
click at [382, 365] on span "Ernesto Cortissoz Airport (BAQ-Barranquilla, Colombia)" at bounding box center [339, 374] width 330 height 40
type input "**********"
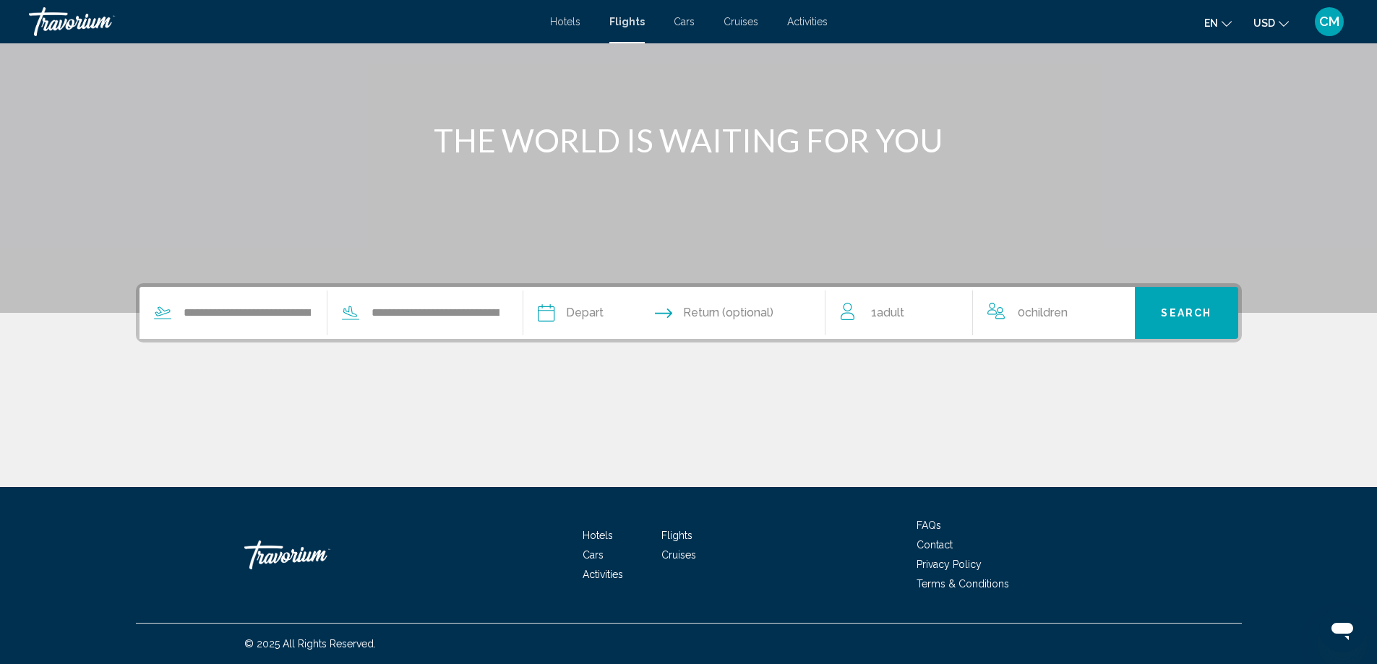
click at [627, 310] on input "Depart date" at bounding box center [609, 315] width 150 height 56
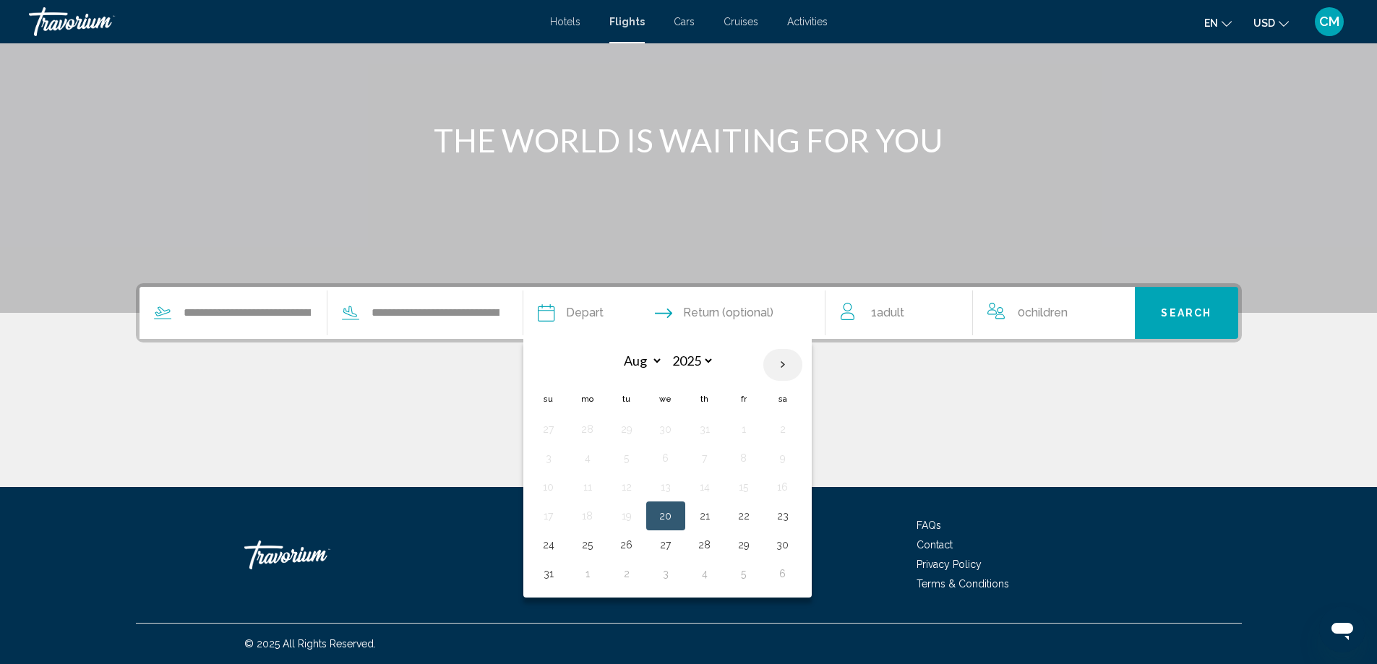
click at [780, 364] on th "Next month" at bounding box center [782, 365] width 39 height 32
select select "**"
click at [631, 515] on button "18" at bounding box center [626, 516] width 23 height 20
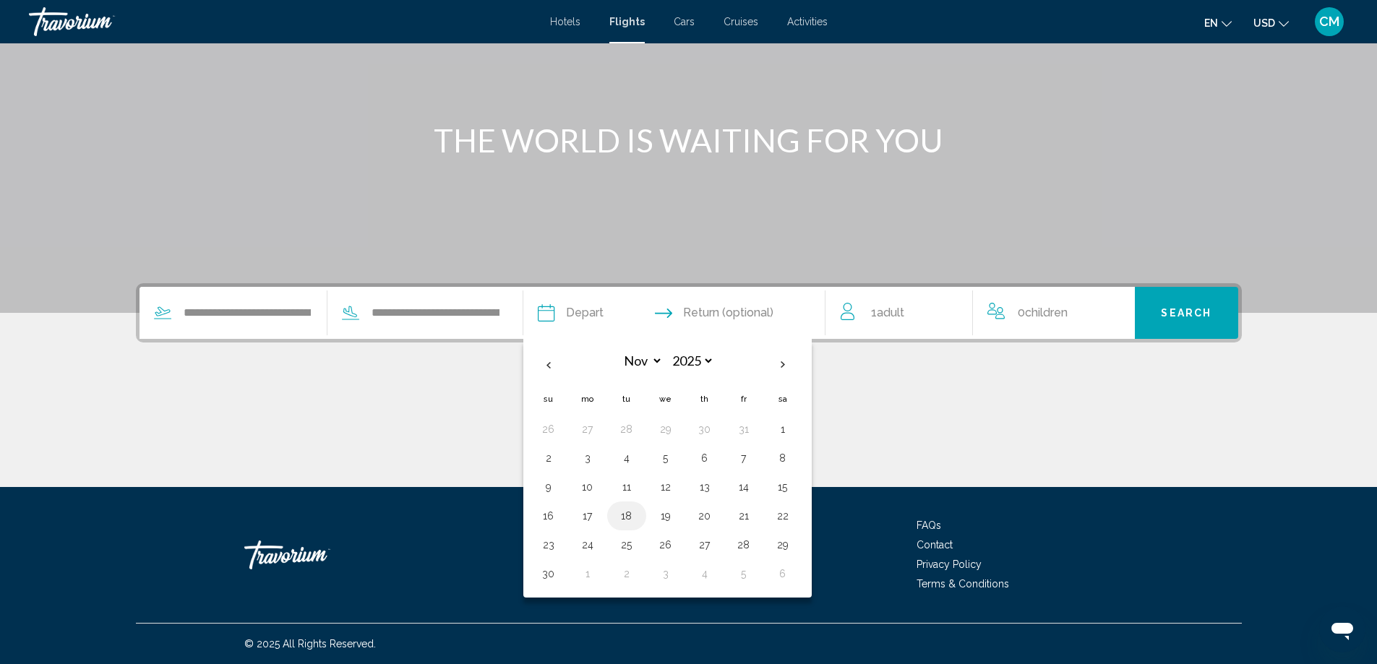
type input "**********"
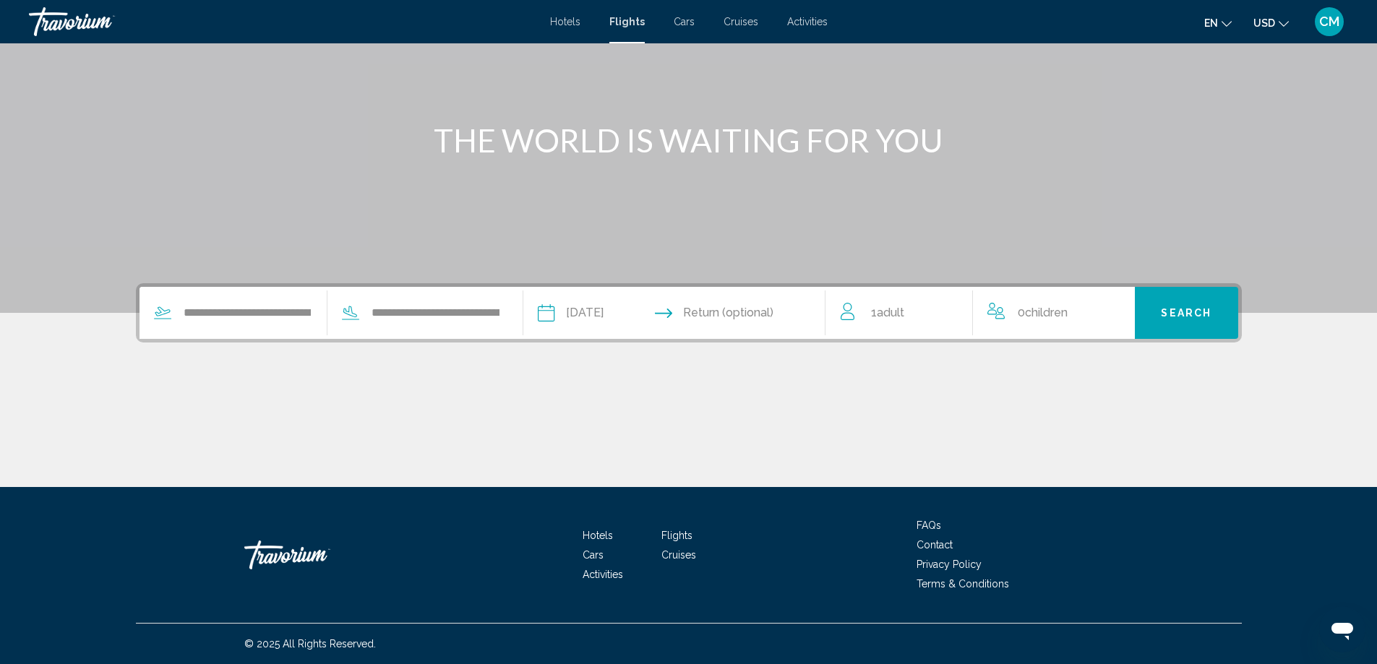
click at [760, 315] on input "Return date" at bounding box center [757, 315] width 150 height 56
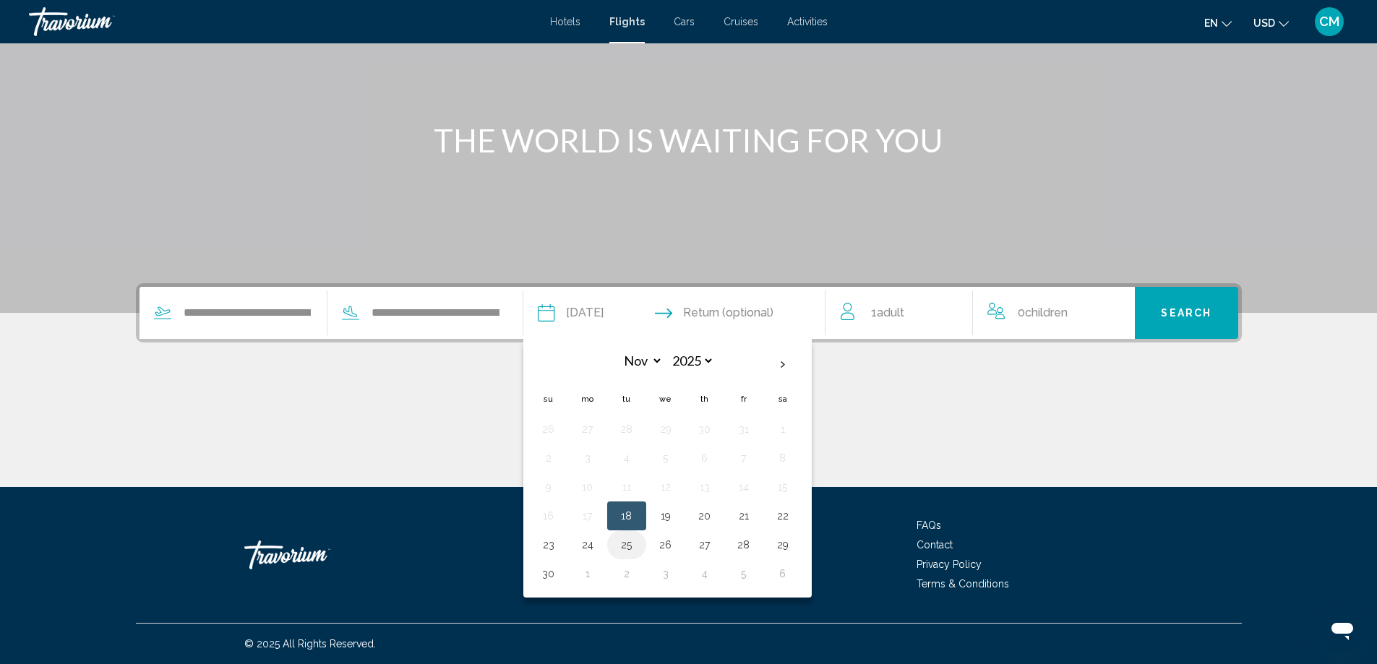
click at [611, 543] on td "25" at bounding box center [626, 545] width 39 height 29
click at [620, 542] on button "25" at bounding box center [626, 545] width 23 height 20
type input "**********"
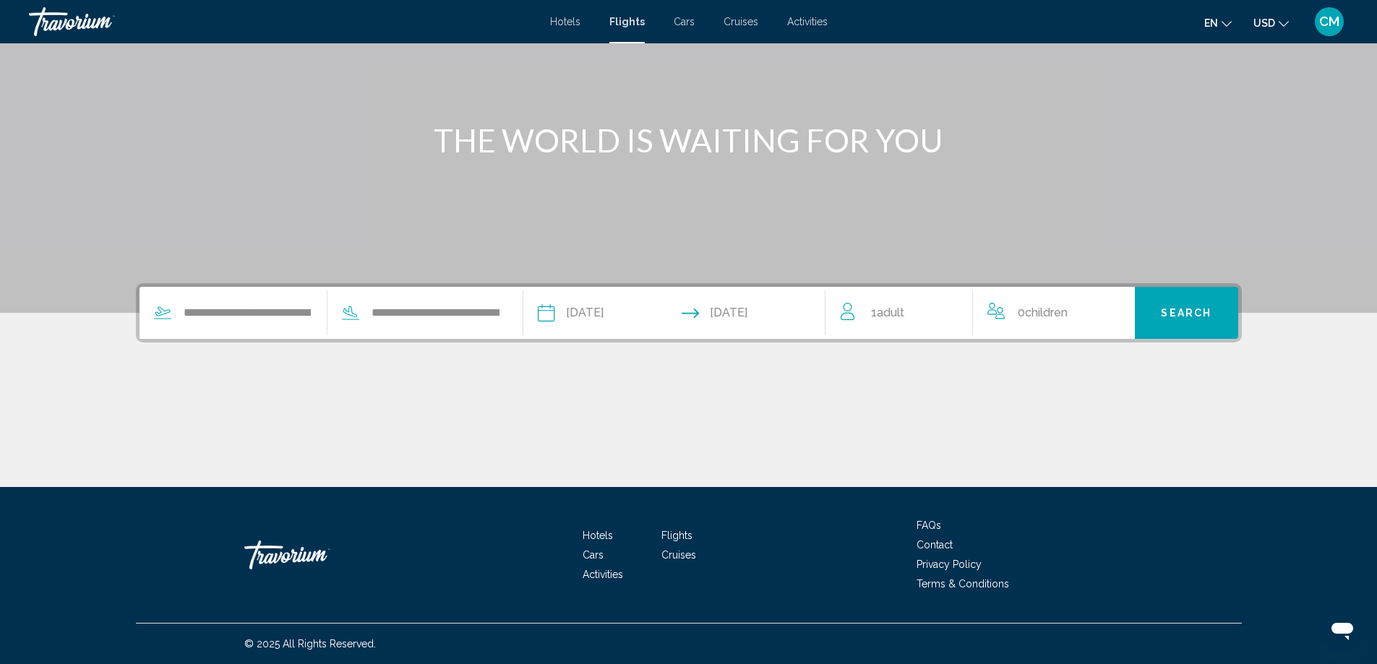
click at [1177, 312] on span "Search" at bounding box center [1186, 314] width 51 height 12
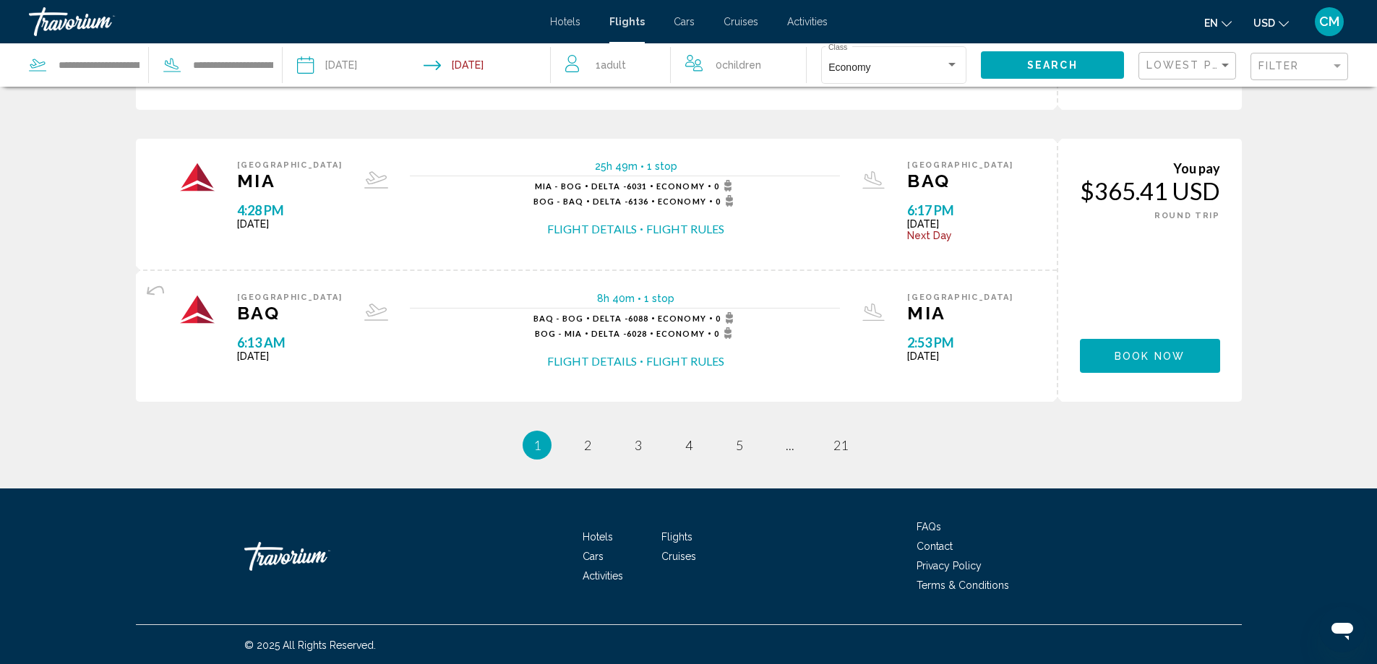
scroll to position [1460, 0]
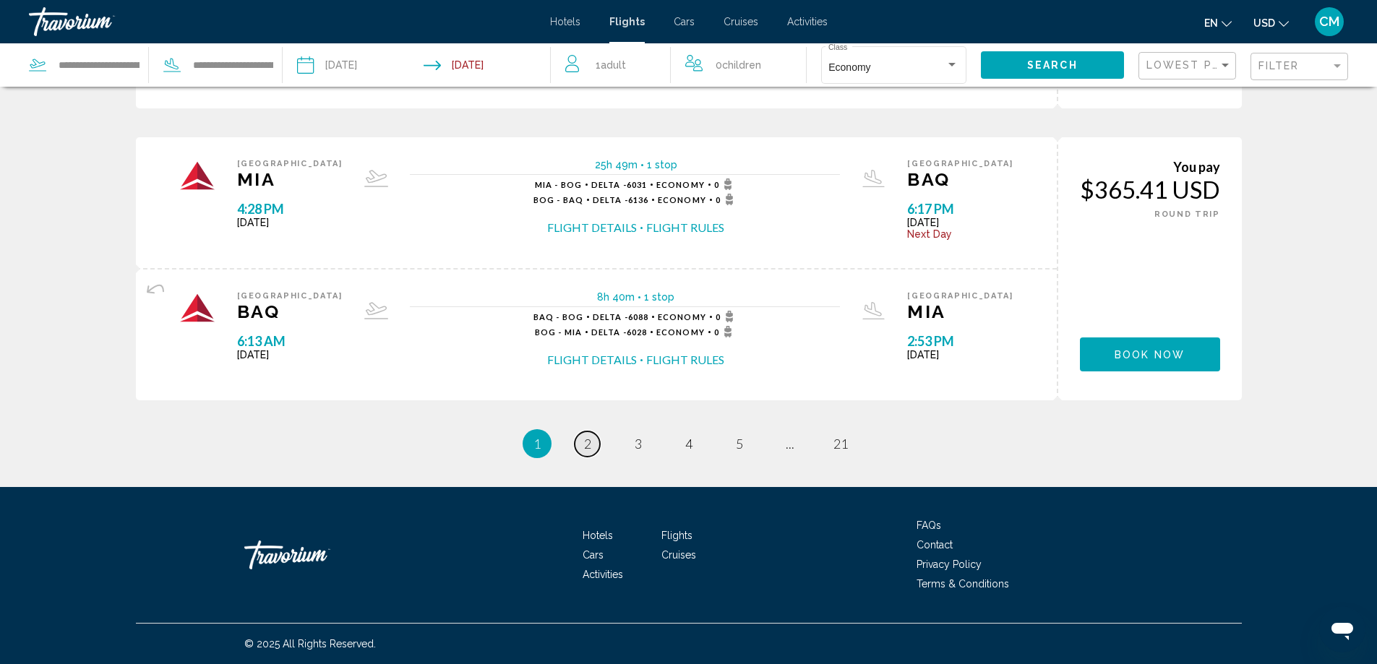
click at [583, 445] on link "page 2" at bounding box center [587, 443] width 25 height 25
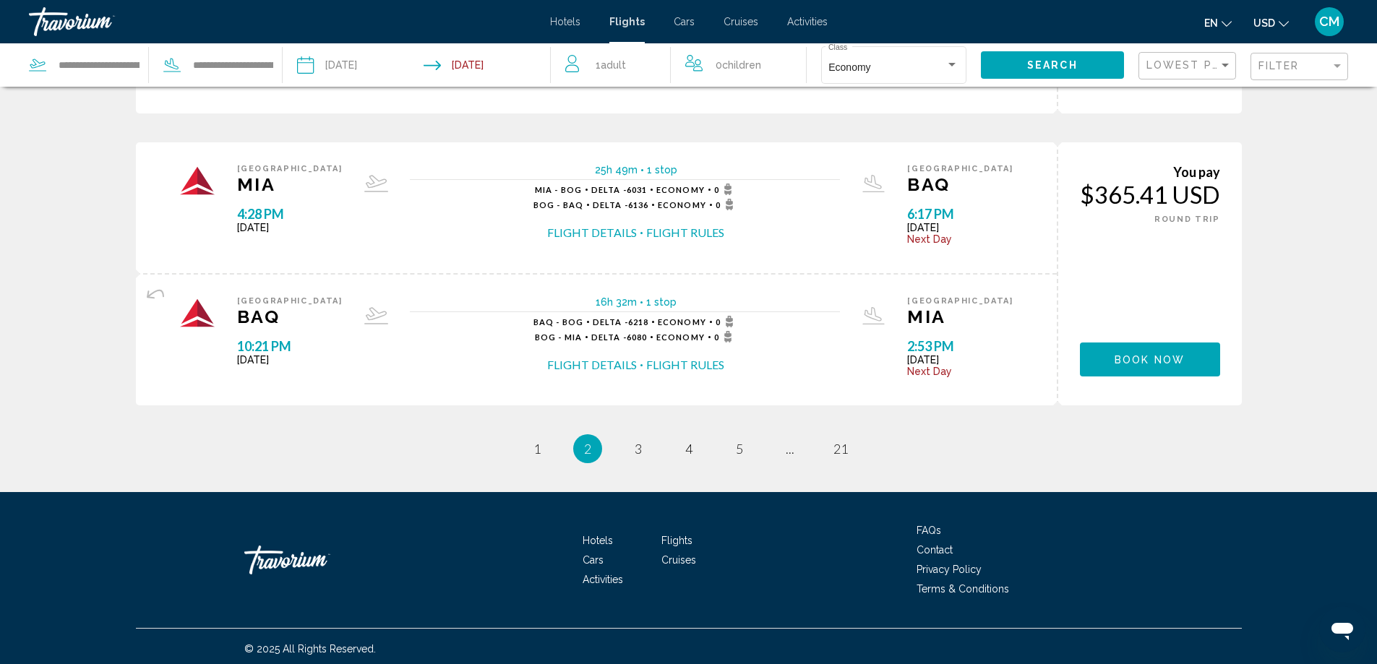
scroll to position [1460, 0]
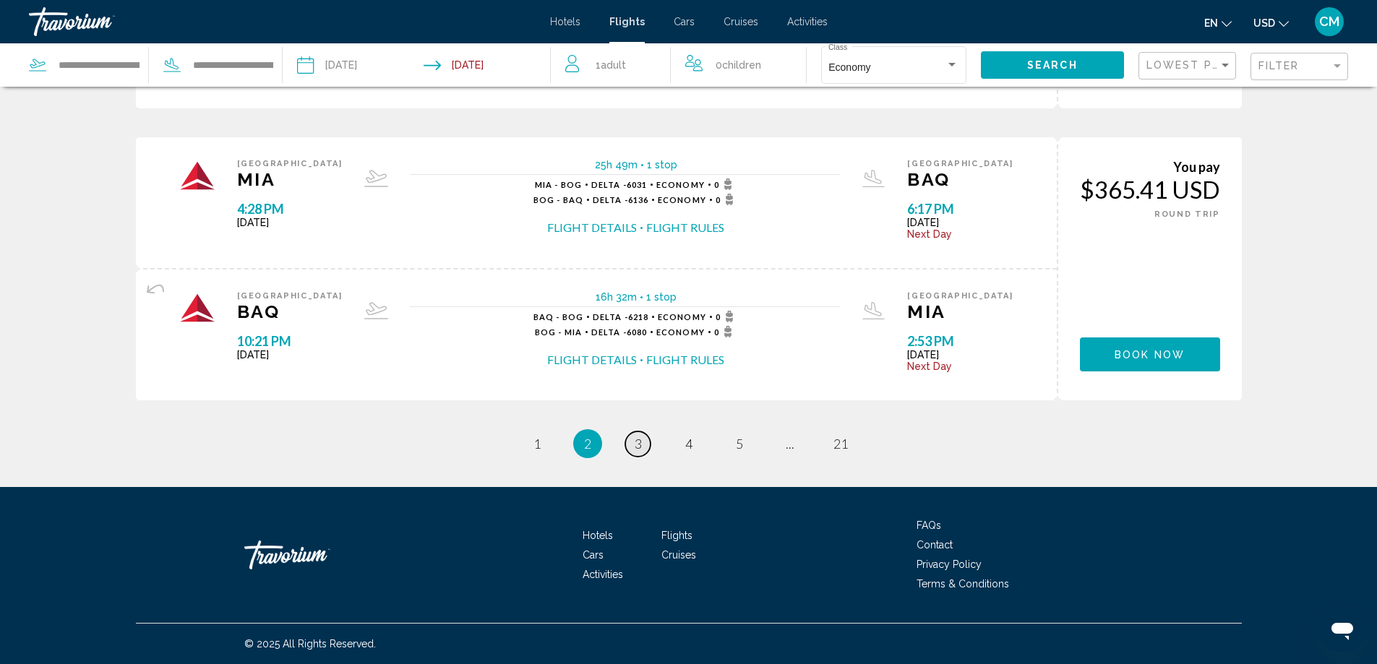
click at [635, 444] on span "3" at bounding box center [638, 444] width 7 height 16
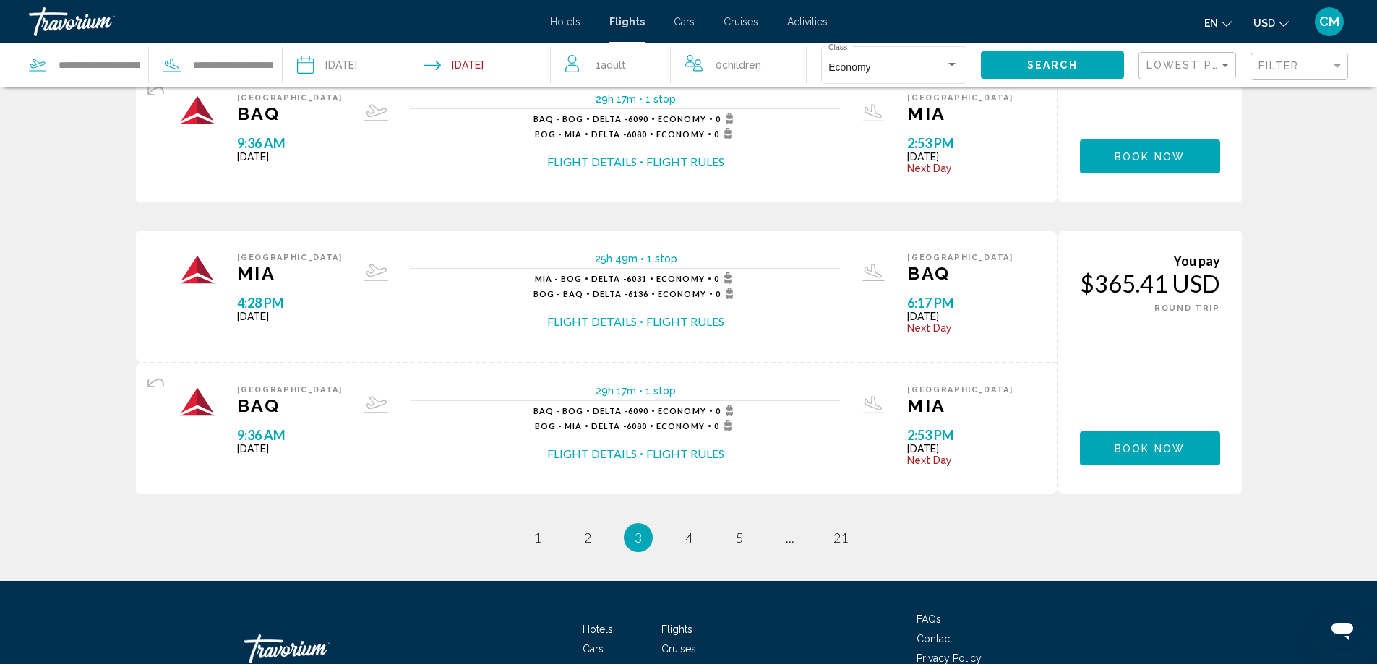
scroll to position [1446, 0]
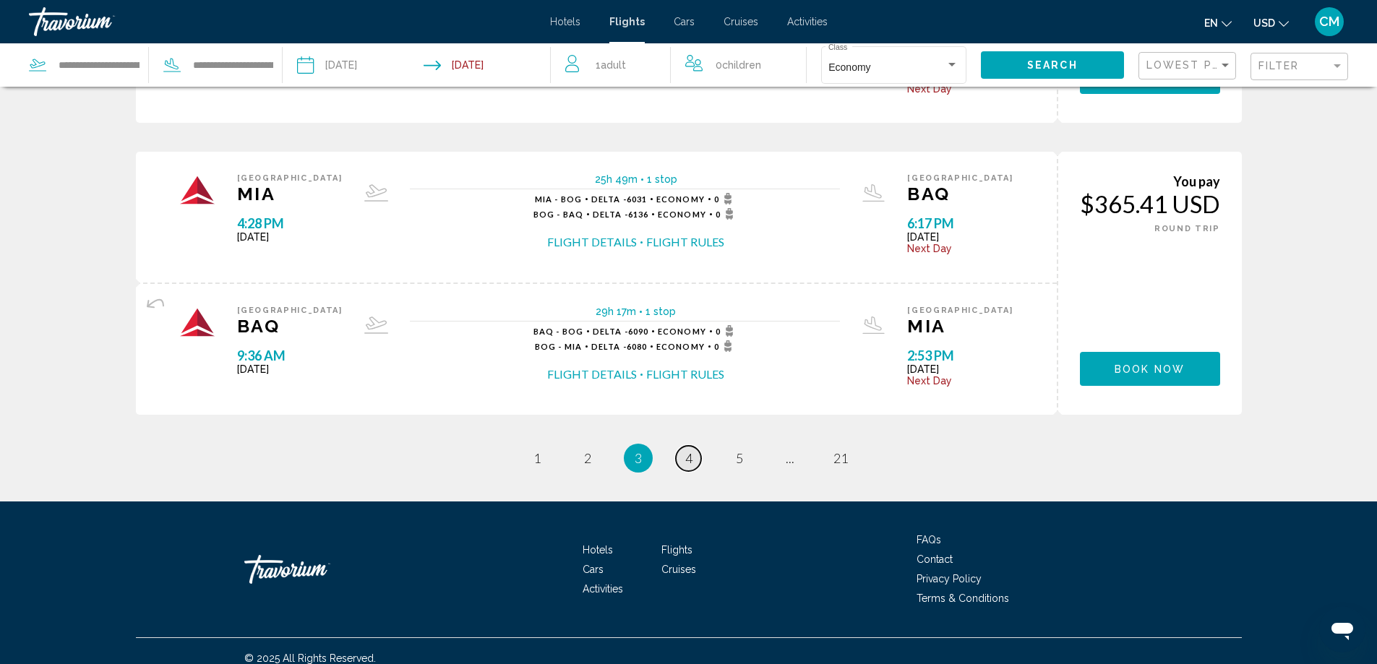
click at [692, 456] on link "page 4" at bounding box center [688, 458] width 25 height 25
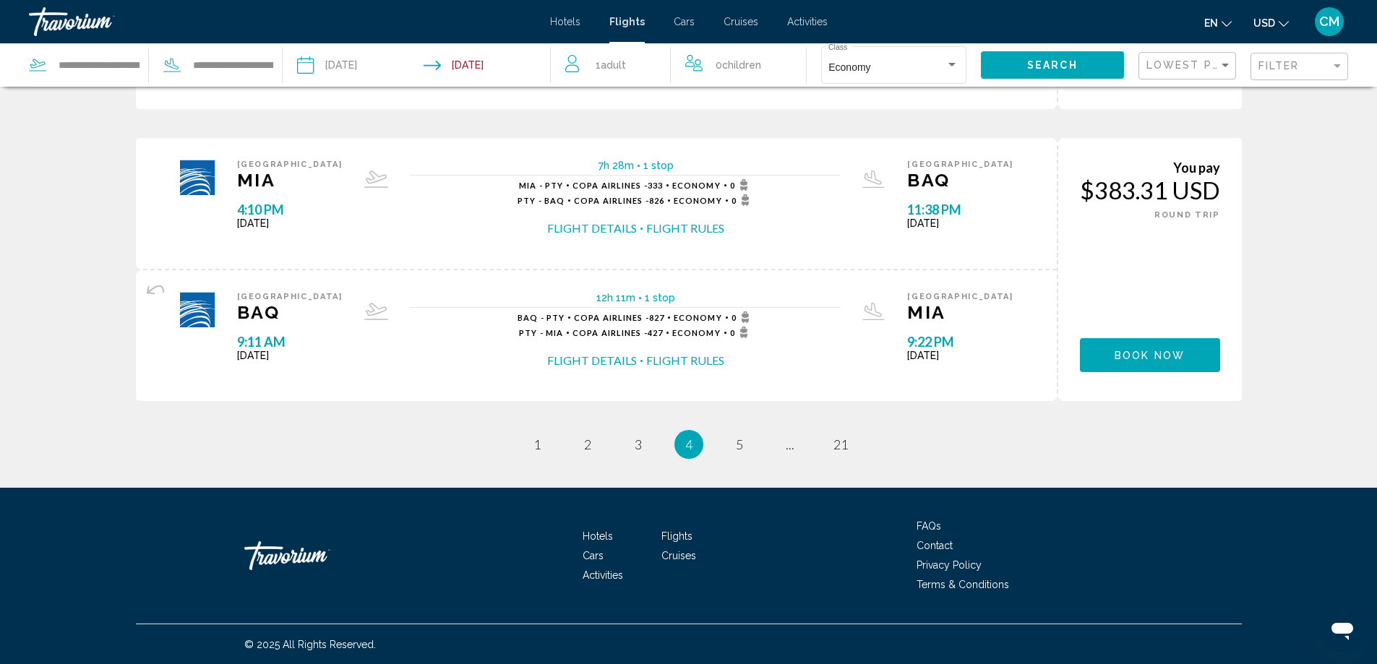
scroll to position [1460, 0]
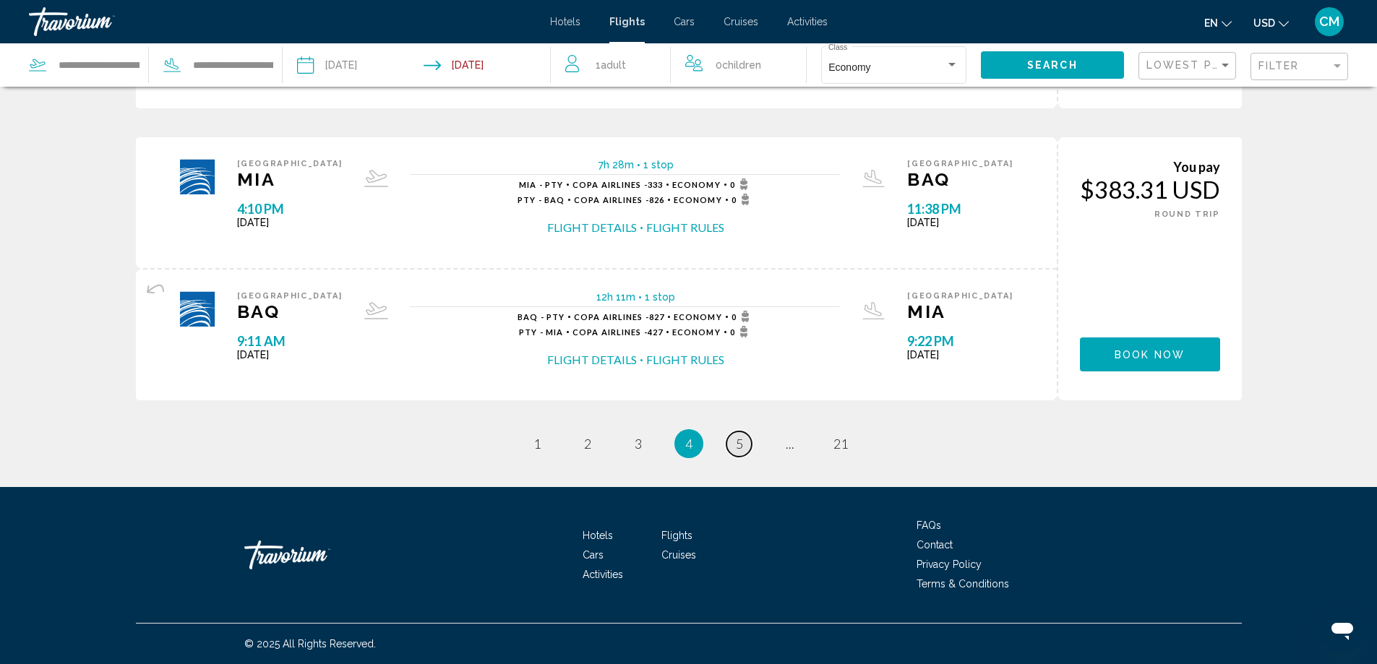
click at [748, 439] on link "page 5" at bounding box center [738, 443] width 25 height 25
click at [737, 451] on span "6" at bounding box center [739, 444] width 7 height 16
click at [741, 446] on span "7" at bounding box center [739, 444] width 7 height 16
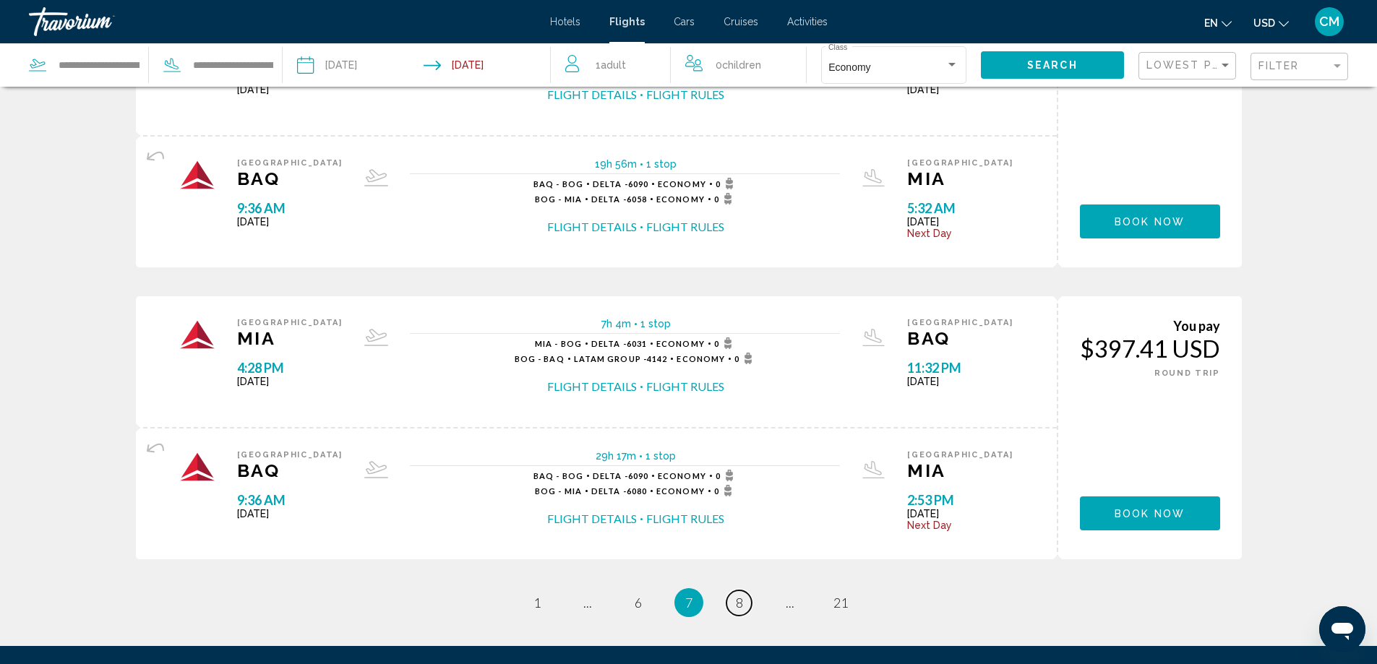
scroll to position [1446, 0]
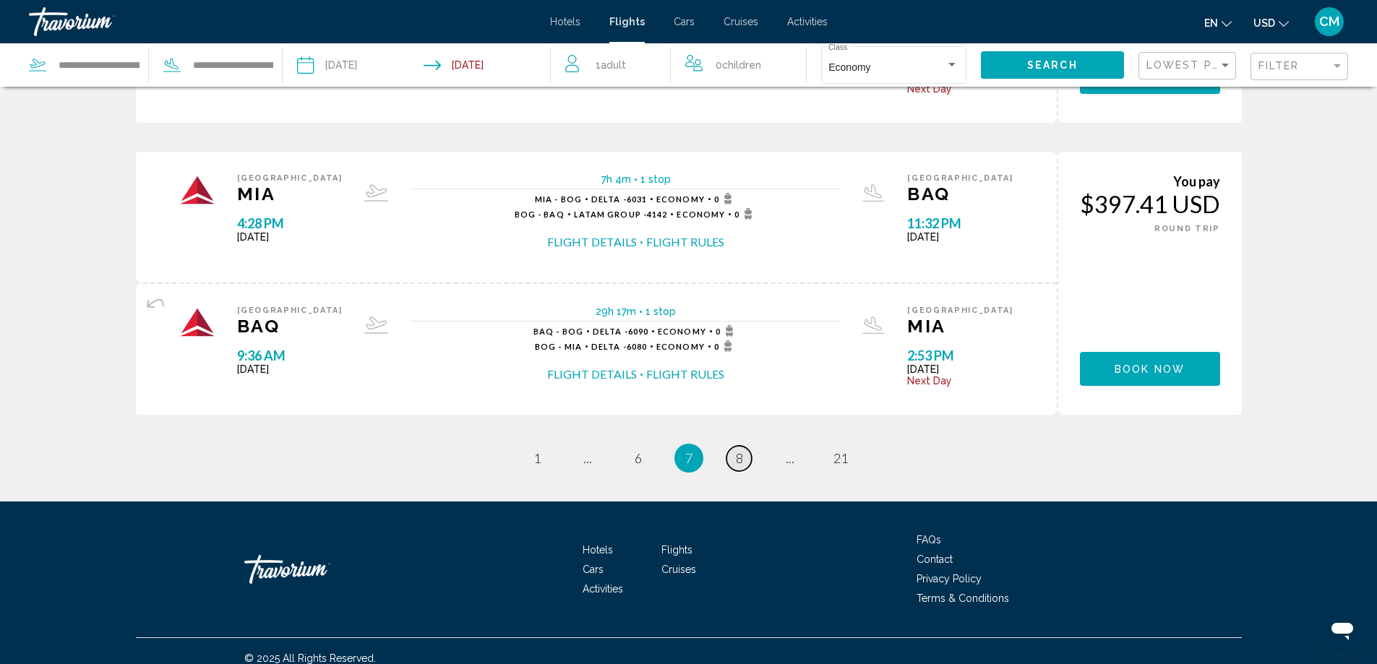
click at [744, 455] on link "page 8" at bounding box center [738, 458] width 25 height 25
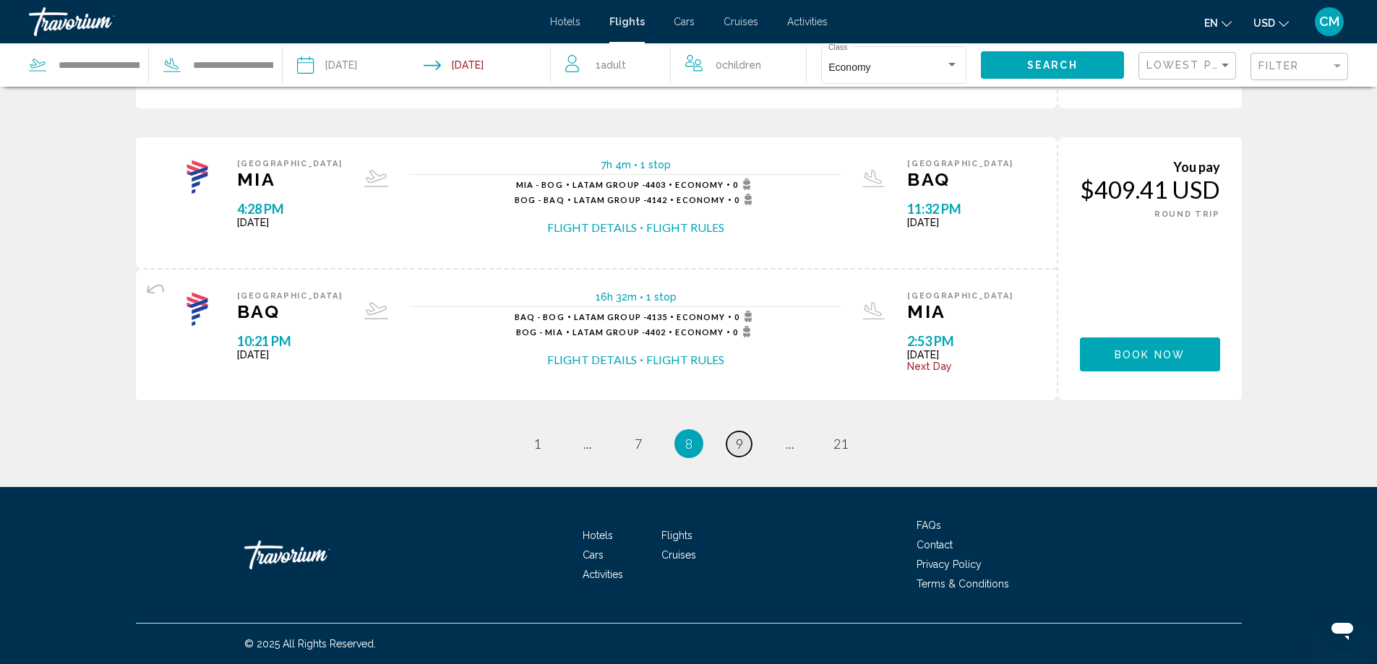
click at [745, 447] on link "page 9" at bounding box center [738, 443] width 25 height 25
click at [743, 445] on span "10" at bounding box center [739, 444] width 14 height 16
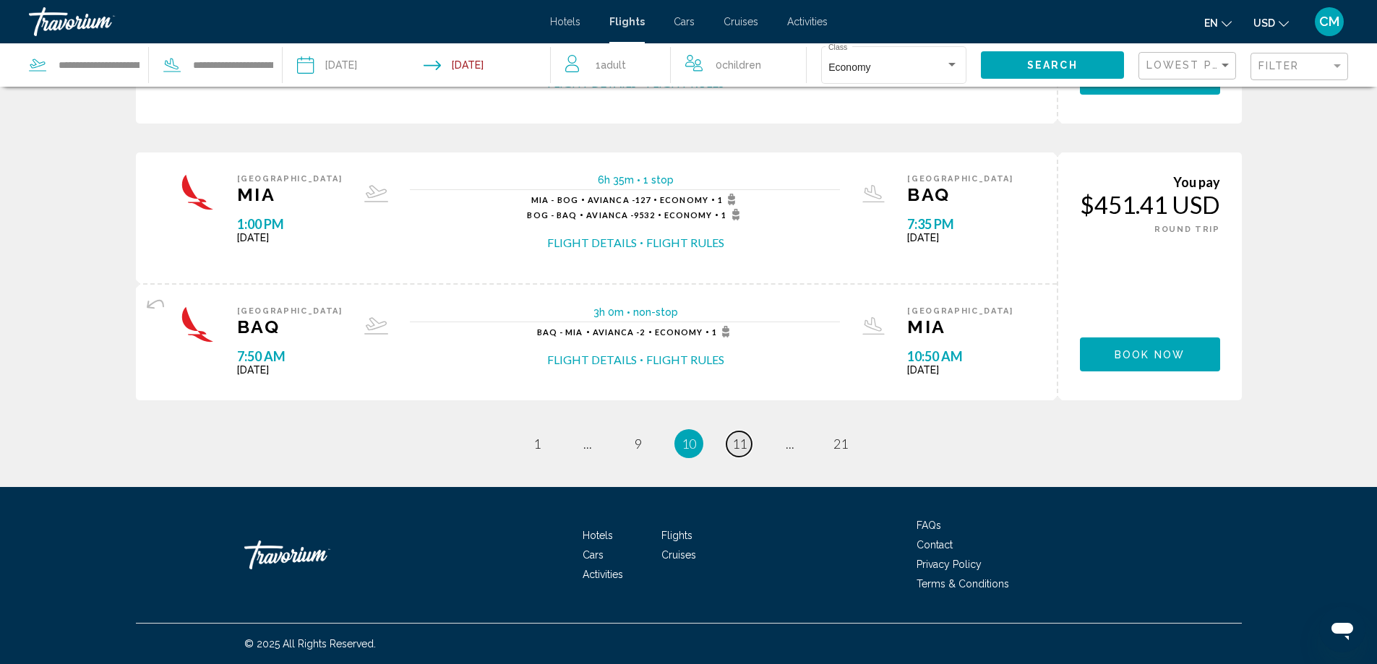
click at [739, 440] on span "11" at bounding box center [739, 444] width 14 height 16
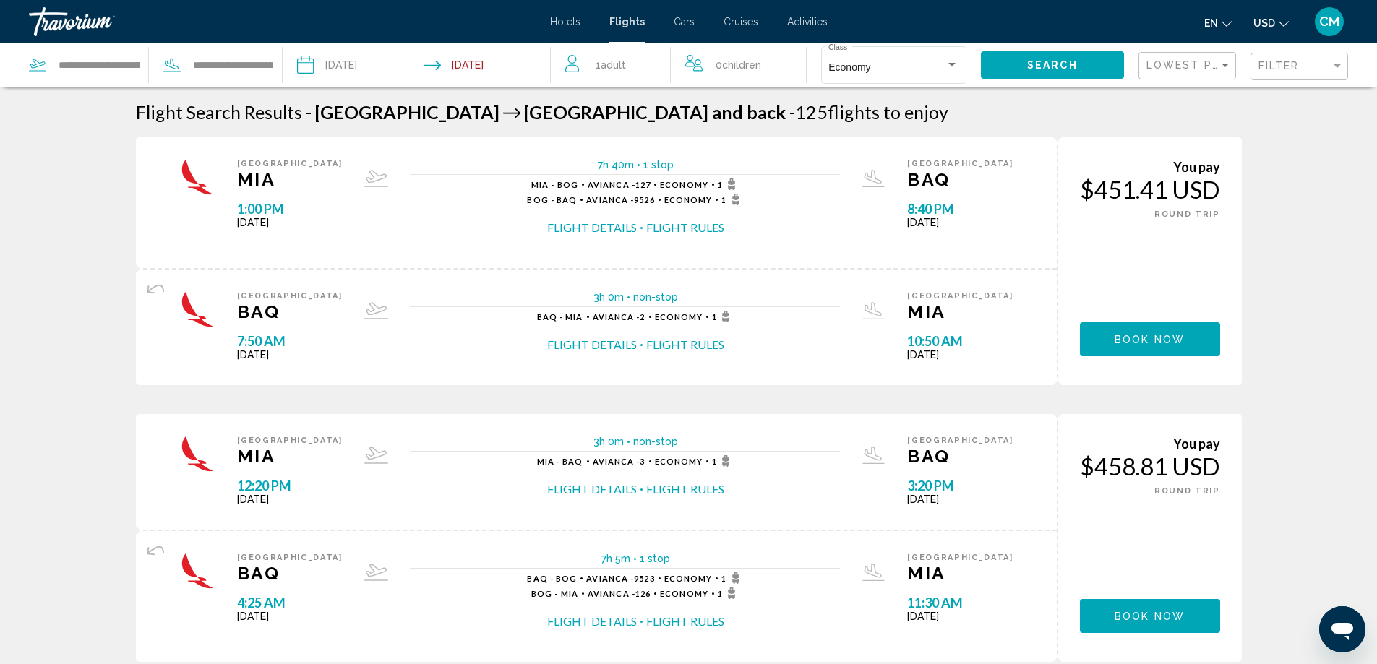
click at [572, 21] on span "Hotels" at bounding box center [565, 22] width 30 height 12
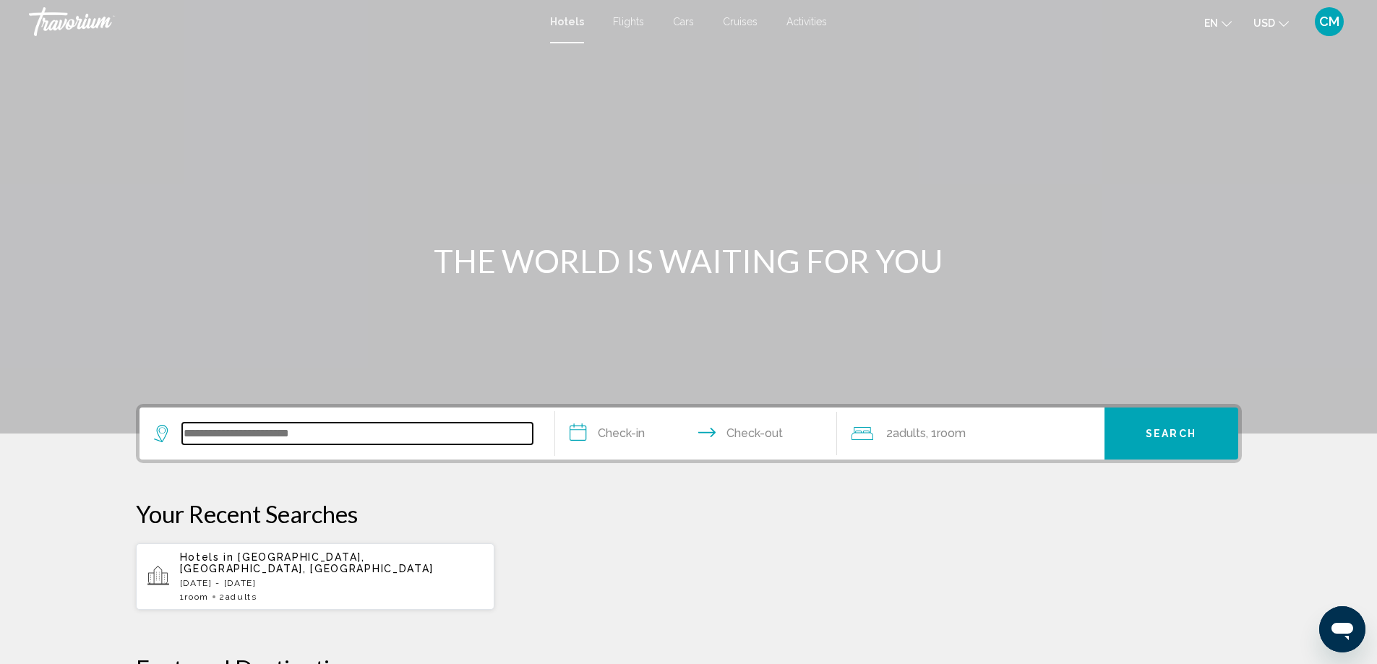
click at [334, 430] on input "Search widget" at bounding box center [357, 434] width 351 height 22
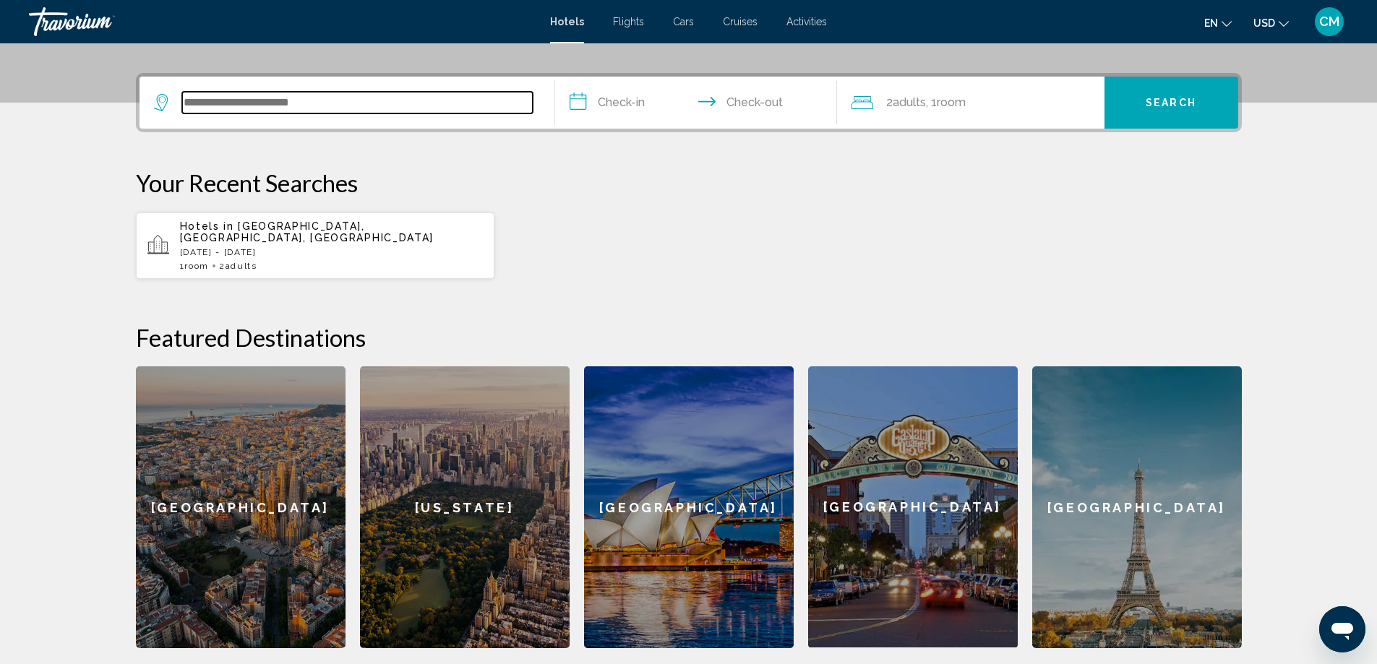
scroll to position [357, 0]
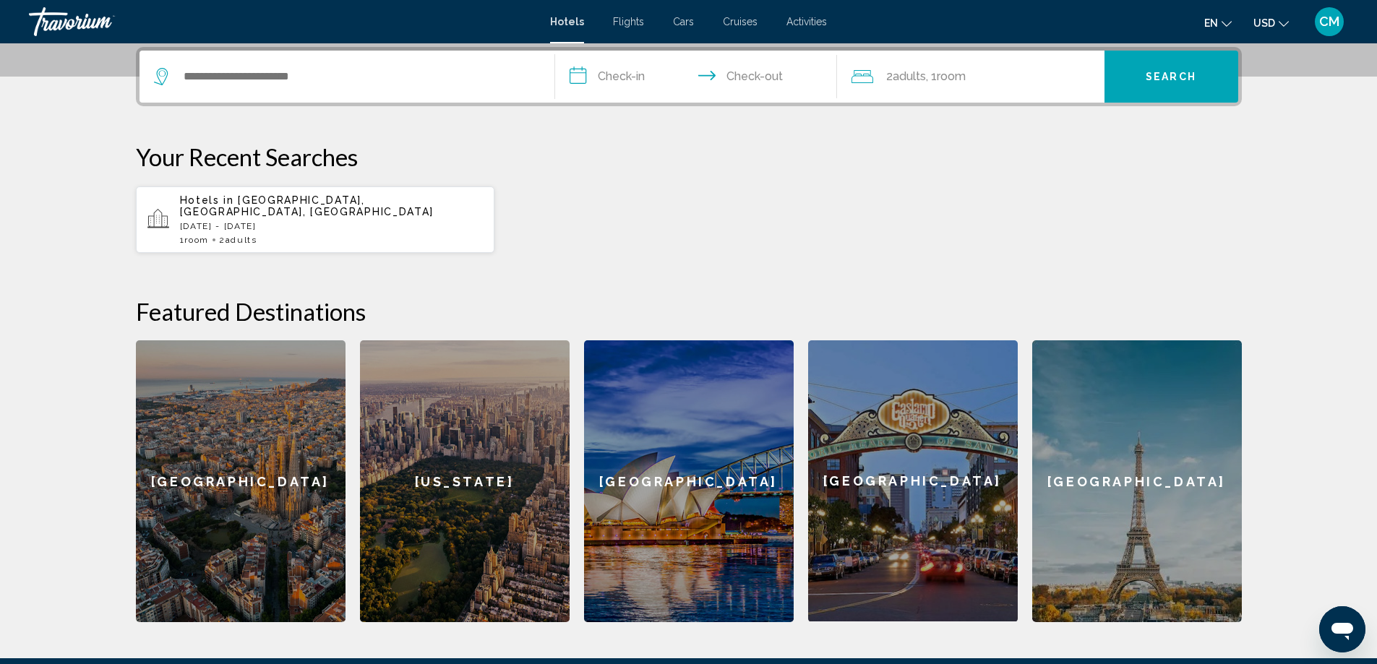
click at [292, 205] on span "[GEOGRAPHIC_DATA], [GEOGRAPHIC_DATA], [GEOGRAPHIC_DATA]" at bounding box center [307, 205] width 254 height 23
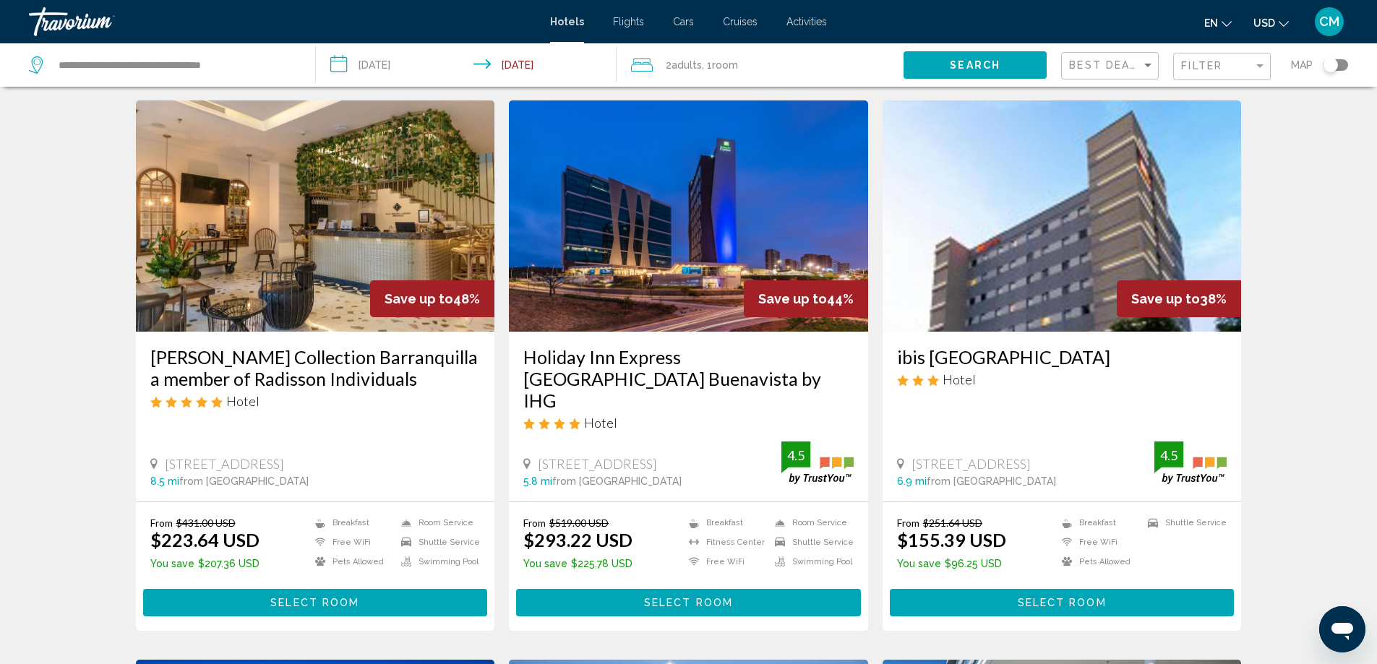
scroll to position [72, 0]
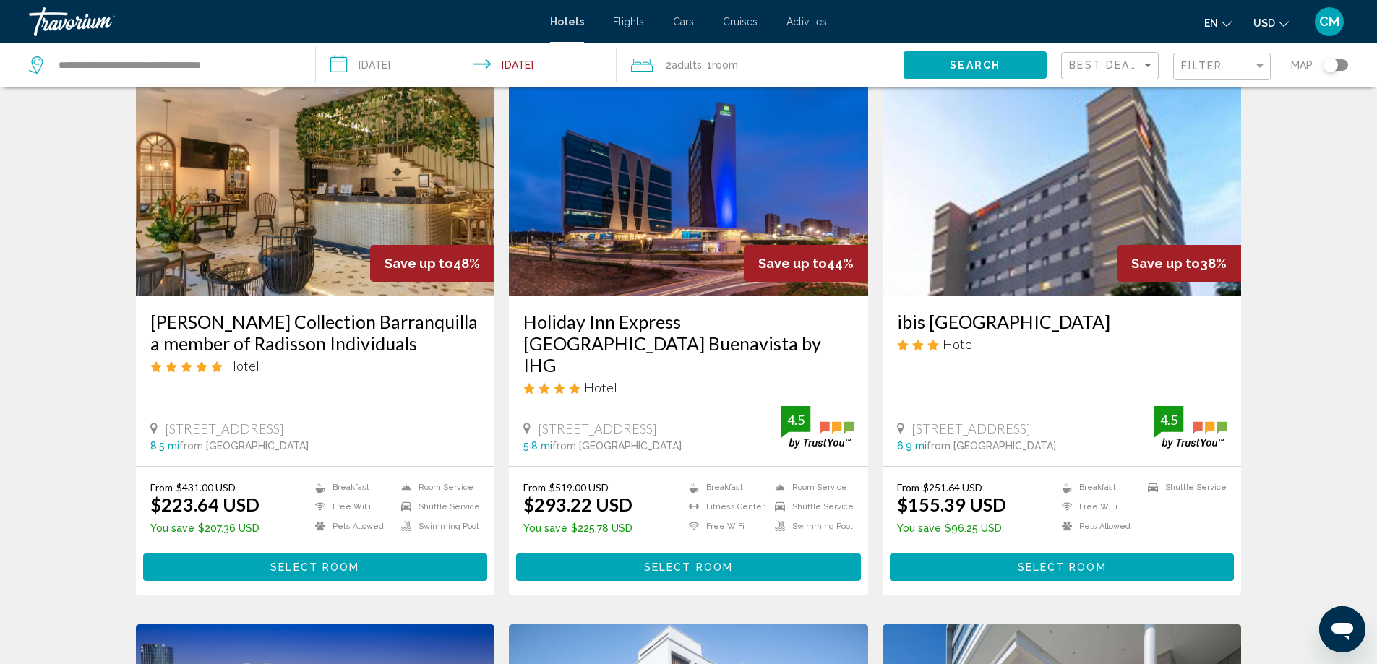
click at [1072, 562] on span "Select Room" at bounding box center [1062, 568] width 89 height 12
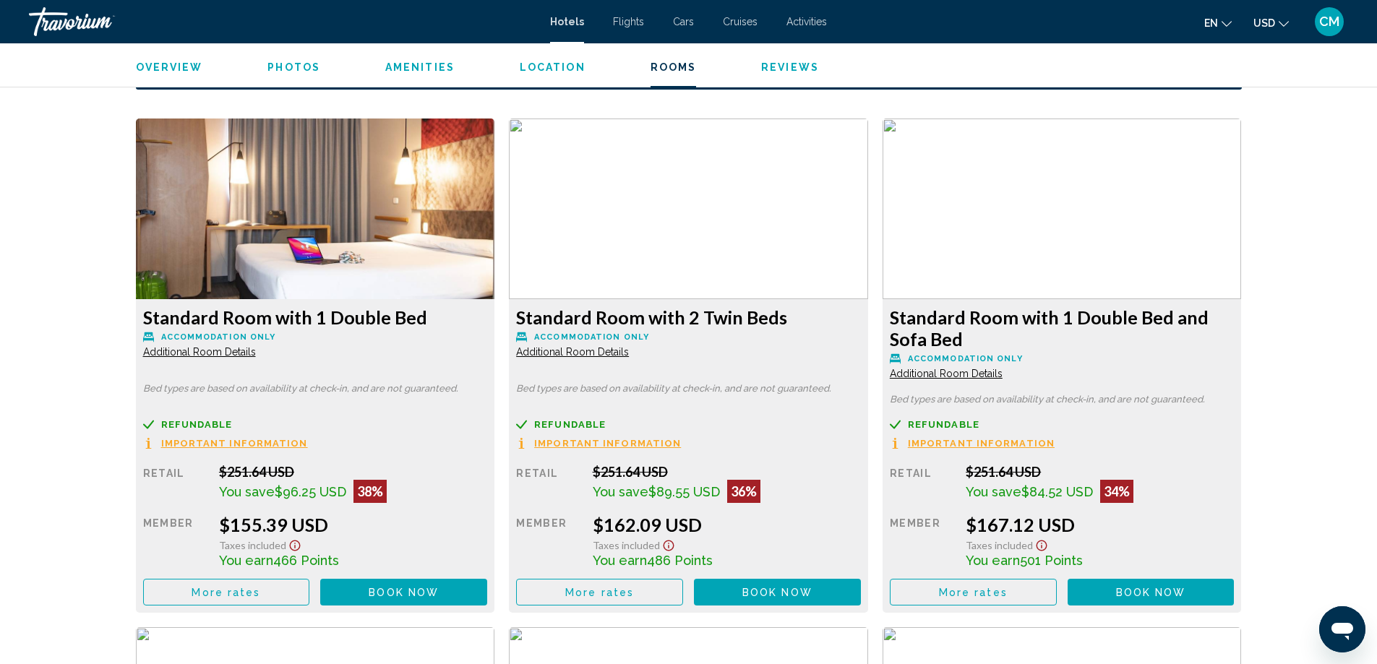
scroll to position [1879, 0]
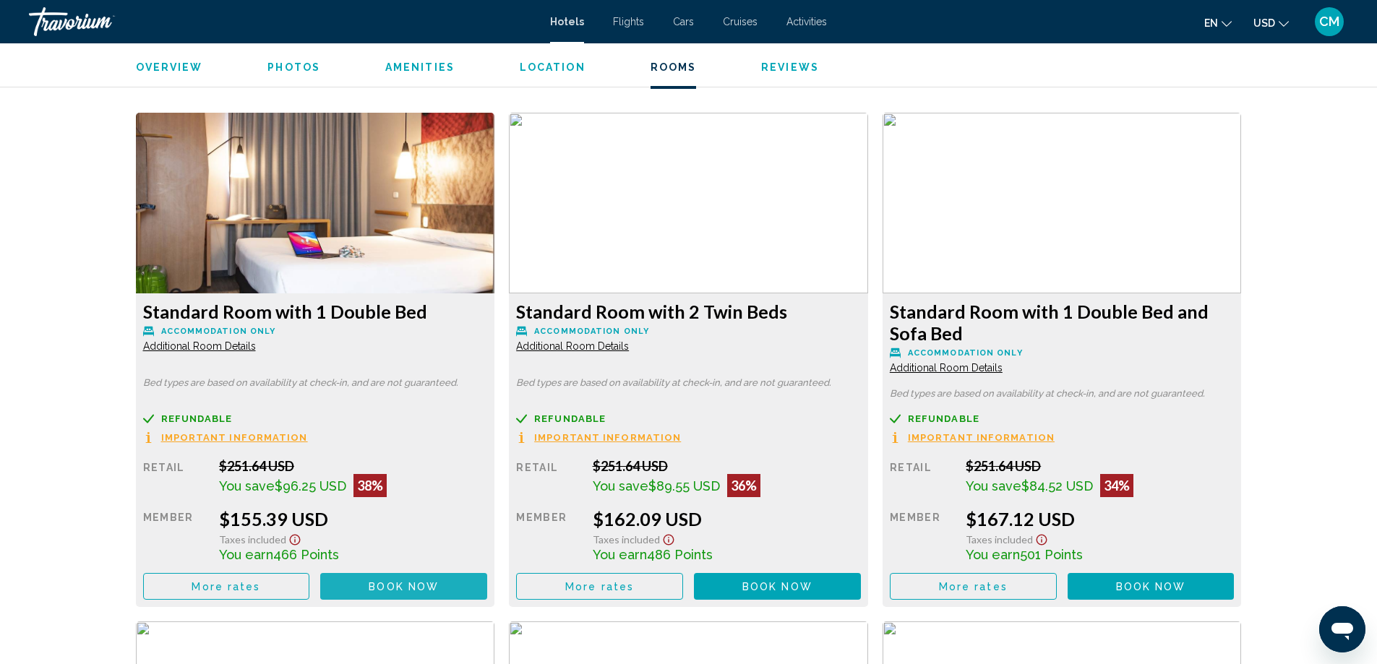
click at [419, 585] on span "Book now" at bounding box center [404, 587] width 70 height 12
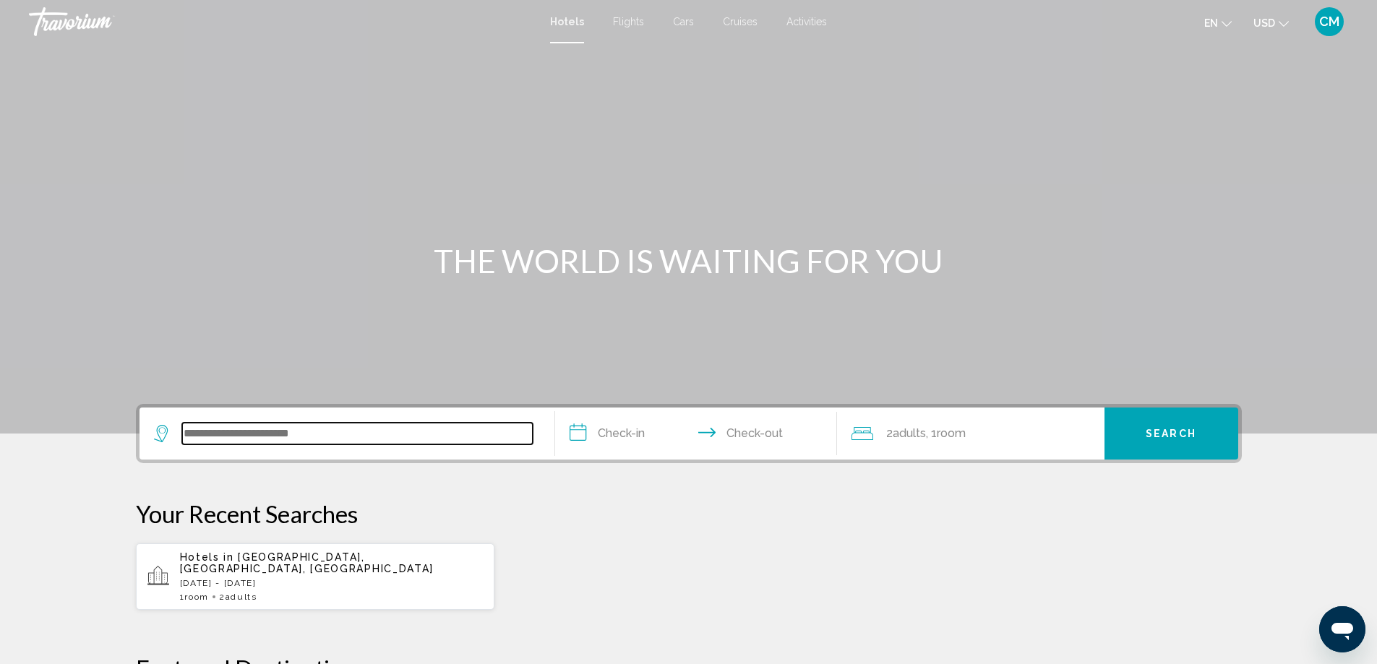
click at [355, 442] on input "Search widget" at bounding box center [357, 434] width 351 height 22
